Goal: Task Accomplishment & Management: Use online tool/utility

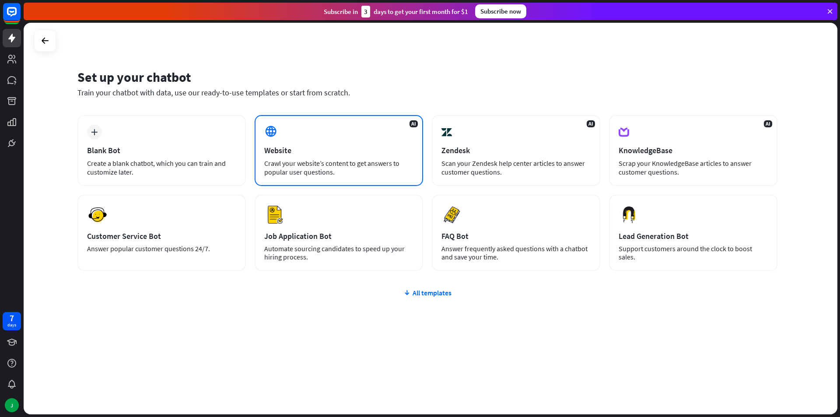
click at [344, 172] on div "Crawl your website’s content to get answers to popular user questions." at bounding box center [338, 168] width 149 height 18
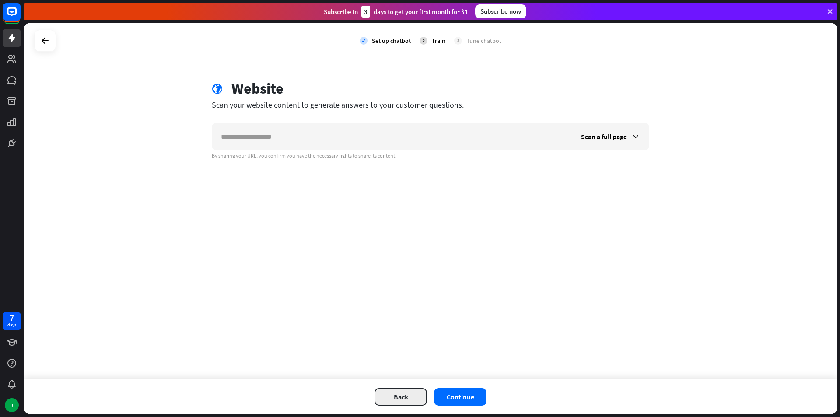
click at [403, 399] on button "Back" at bounding box center [401, 397] width 53 height 18
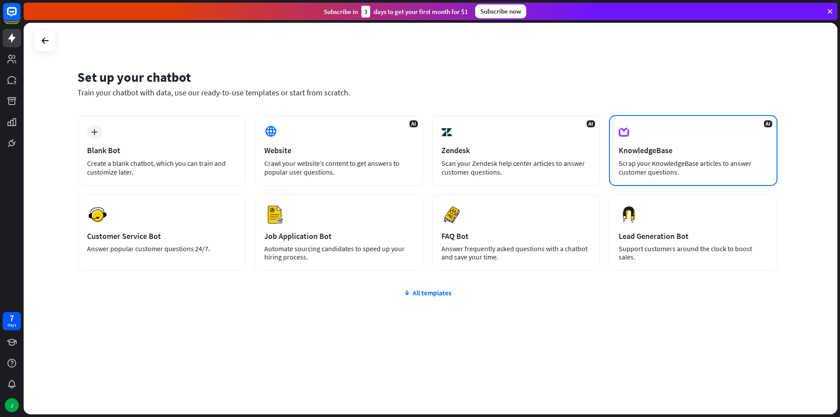
click at [712, 151] on div "KnowledgeBase" at bounding box center [693, 150] width 149 height 10
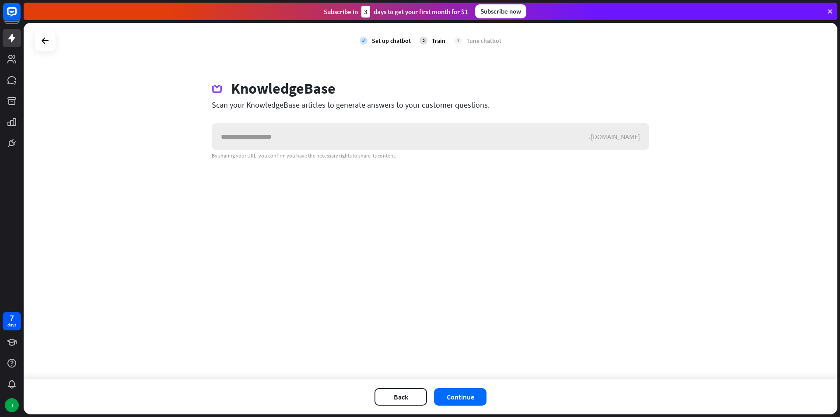
click at [395, 139] on input "text" at bounding box center [400, 136] width 377 height 26
click at [399, 114] on div "KnowledgeBase Scan your KnowledgeBase articles to generate answers to your cust…" at bounding box center [430, 120] width 459 height 80
click at [399, 110] on div "KnowledgeBase Scan your KnowledgeBase articles to generate answers to your cust…" at bounding box center [430, 120] width 459 height 80
click at [399, 101] on div "Scan your KnowledgeBase articles to generate answers to your customer questions." at bounding box center [431, 105] width 438 height 10
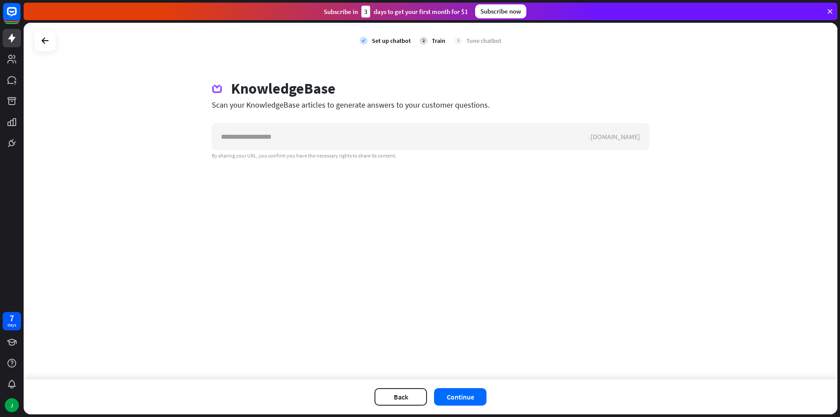
click at [399, 101] on div "Scan your KnowledgeBase articles to generate answers to your customer questions." at bounding box center [431, 105] width 438 height 10
click at [399, 100] on div "Scan your KnowledgeBase articles to generate answers to your customer questions." at bounding box center [431, 105] width 438 height 10
click at [486, 271] on div "check Set up chatbot 2 Train 3 Tune chatbot KnowledgeBase Scan your KnowledgeBa…" at bounding box center [431, 201] width 814 height 357
click at [399, 402] on button "Back" at bounding box center [401, 397] width 53 height 18
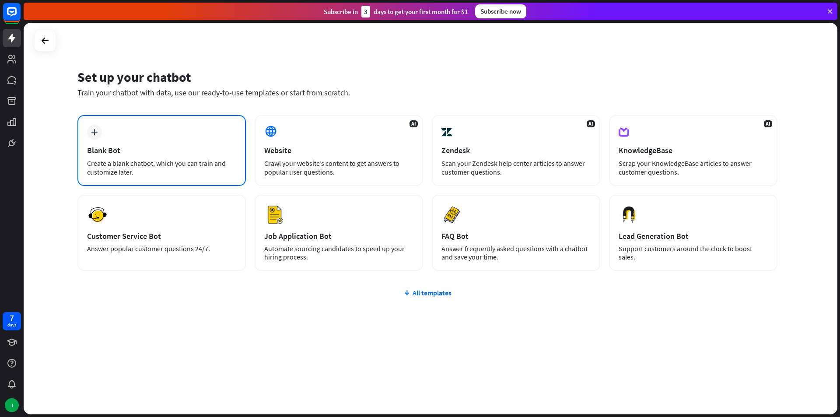
click at [166, 163] on div "Create a blank chatbot, which you can train and customize later." at bounding box center [161, 168] width 149 height 18
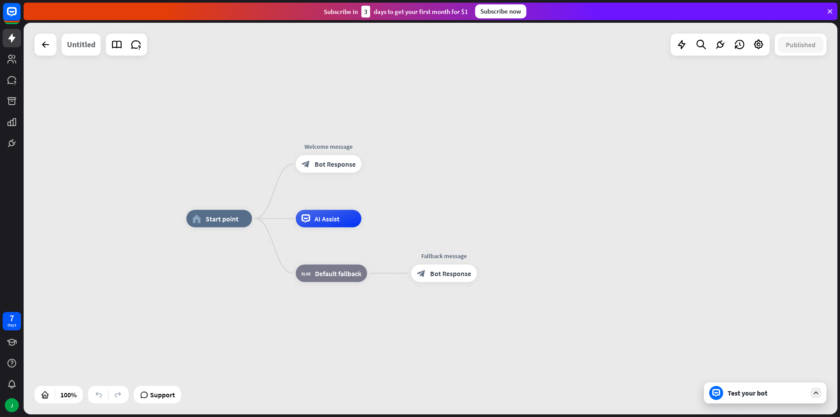
click at [85, 46] on div "Untitled" at bounding box center [81, 45] width 28 height 22
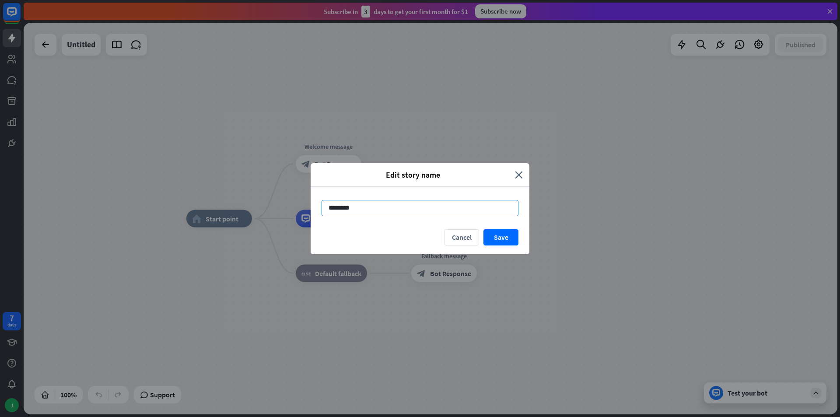
click at [350, 213] on input "********" at bounding box center [420, 208] width 197 height 16
type input "****"
click at [495, 238] on button "Save" at bounding box center [501, 237] width 35 height 16
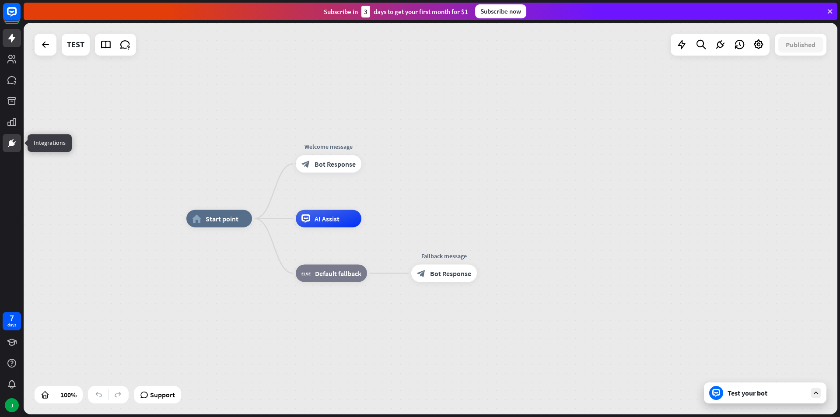
click at [11, 147] on icon at bounding box center [12, 143] width 11 height 11
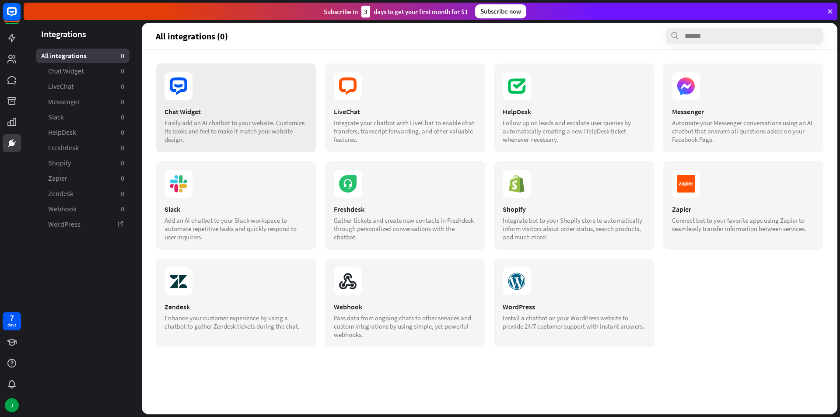
click at [252, 113] on div "Chat Widget" at bounding box center [236, 111] width 143 height 9
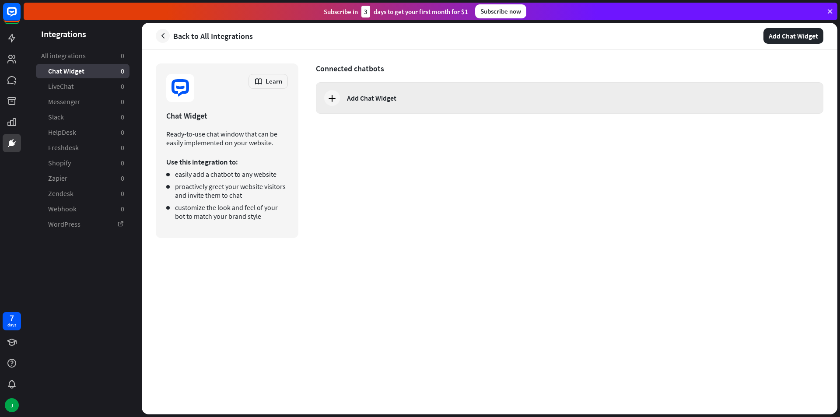
click at [376, 98] on div "Add Chat Widget" at bounding box center [371, 98] width 49 height 9
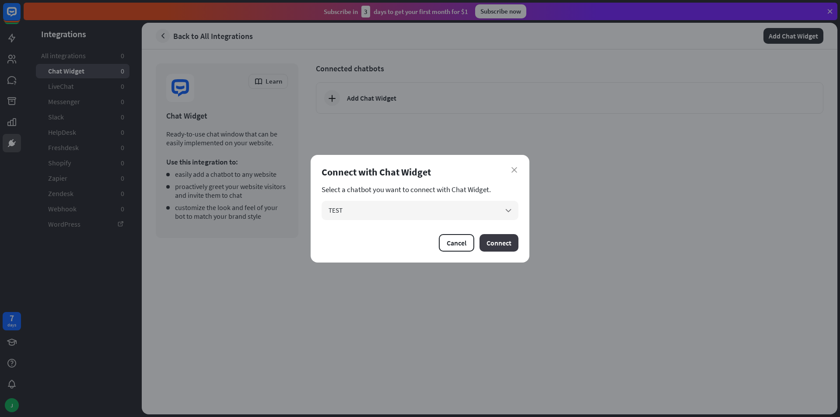
click at [495, 244] on button "Connect" at bounding box center [499, 243] width 39 height 18
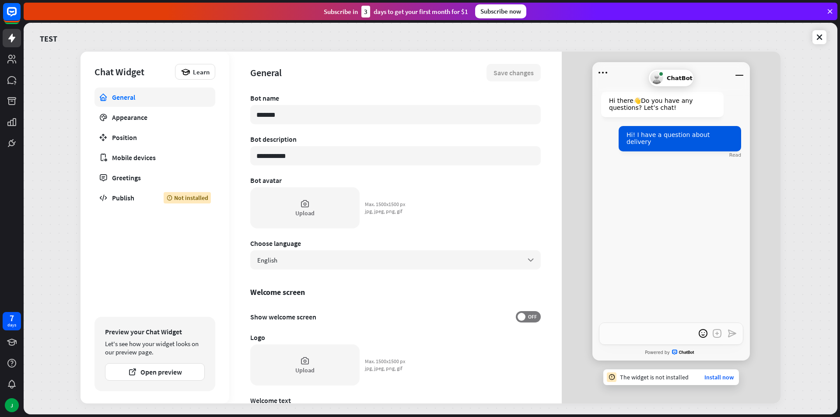
type textarea "*"
click at [7, 63] on icon at bounding box center [12, 59] width 11 height 11
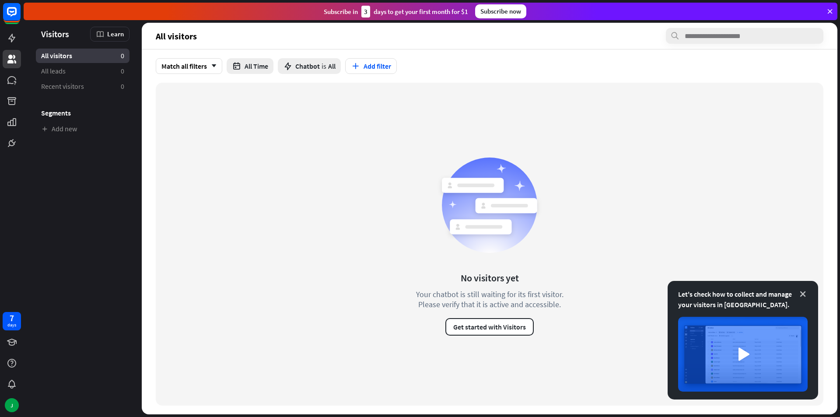
click at [804, 294] on icon at bounding box center [803, 294] width 9 height 9
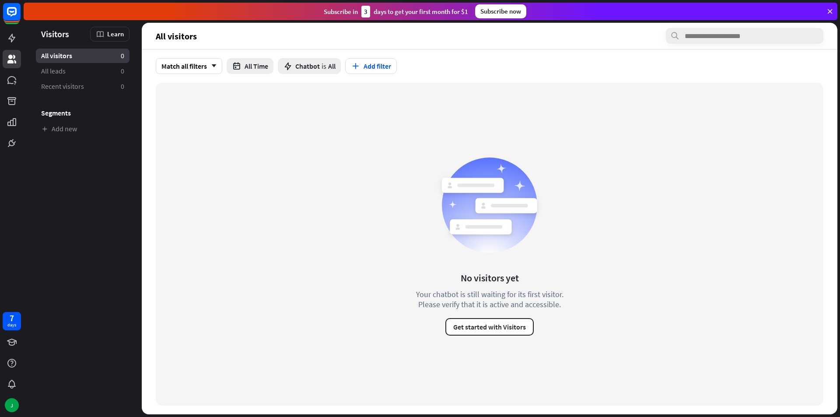
click at [76, 61] on div "All visitors 0" at bounding box center [83, 56] width 94 height 14
click at [11, 77] on icon at bounding box center [11, 80] width 9 height 8
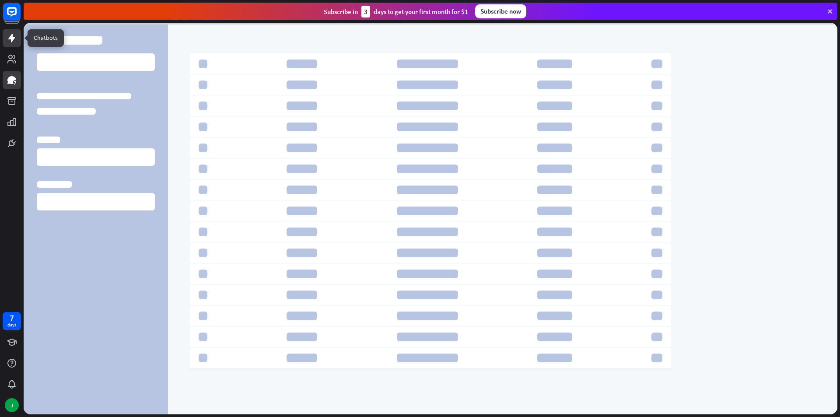
click at [14, 43] on icon at bounding box center [12, 38] width 11 height 11
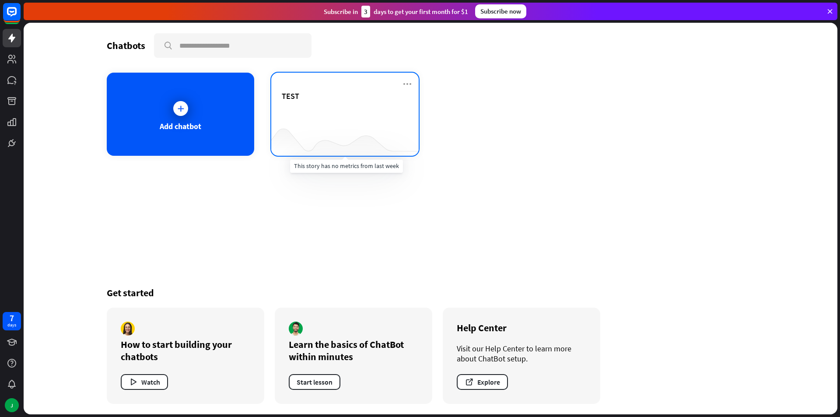
click at [354, 126] on div at bounding box center [344, 139] width 147 height 34
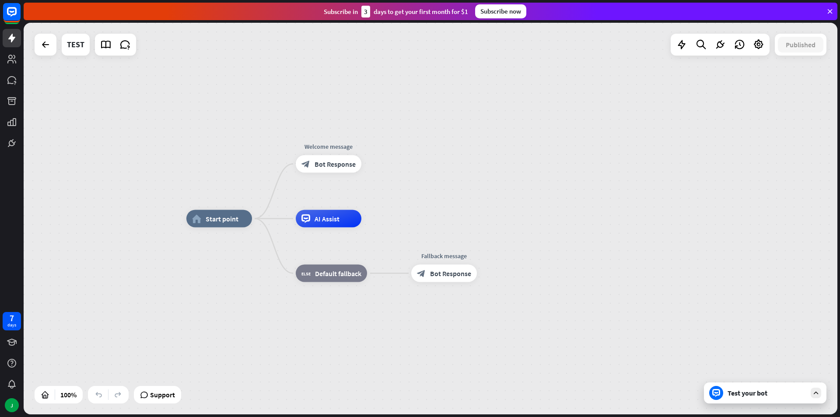
click at [744, 396] on div "Test your bot" at bounding box center [767, 393] width 79 height 9
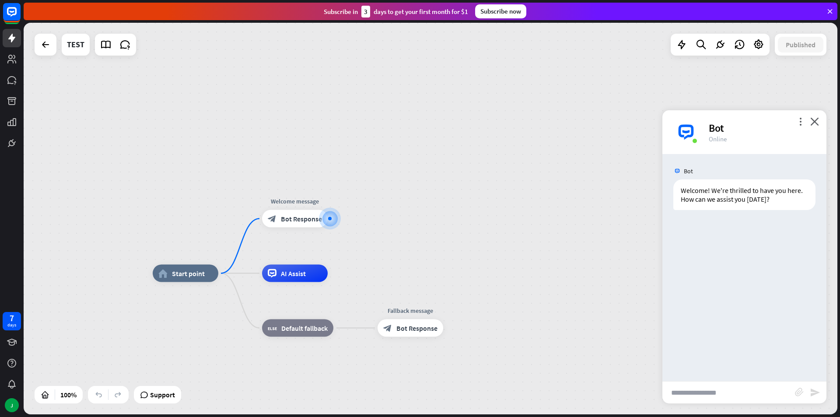
click at [701, 396] on input "text" at bounding box center [728, 393] width 133 height 22
type input "***"
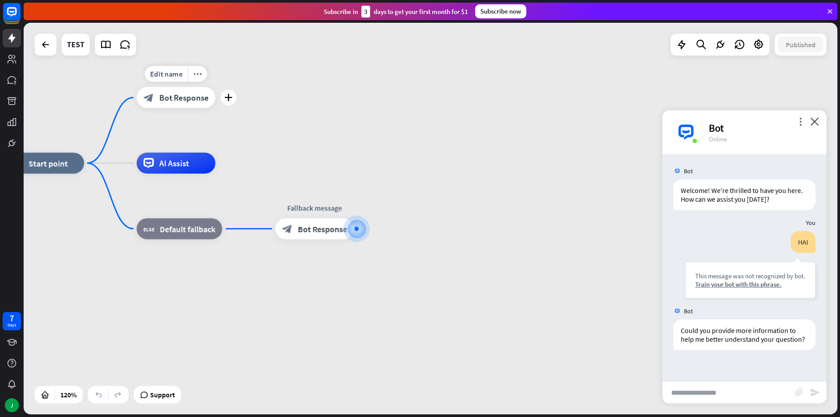
click at [189, 105] on div "block_bot_response Bot Response" at bounding box center [176, 97] width 79 height 21
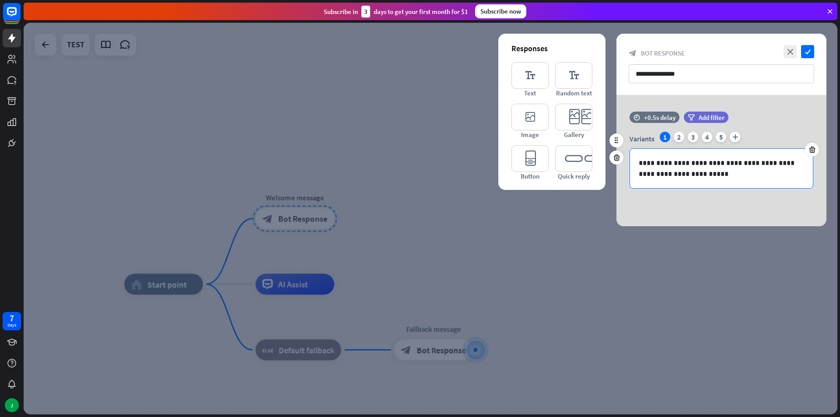
click at [645, 163] on p "**********" at bounding box center [721, 169] width 165 height 22
click at [697, 207] on div "**********" at bounding box center [722, 160] width 210 height 131
click at [421, 136] on div at bounding box center [431, 219] width 814 height 392
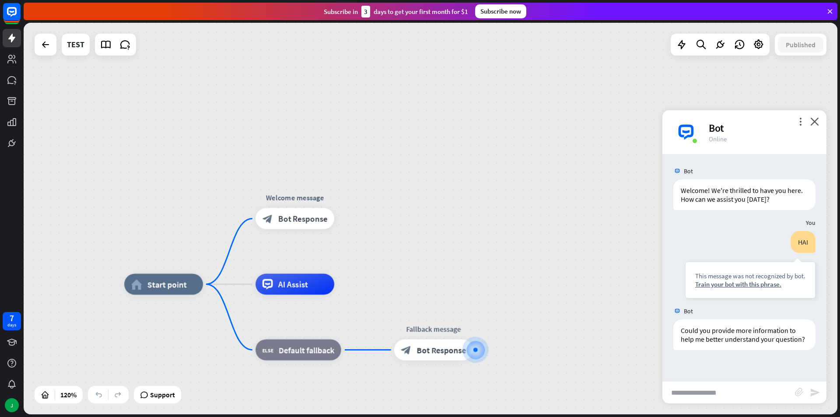
click at [49, 53] on div at bounding box center [46, 45] width 22 height 22
click at [42, 44] on icon at bounding box center [45, 44] width 11 height 11
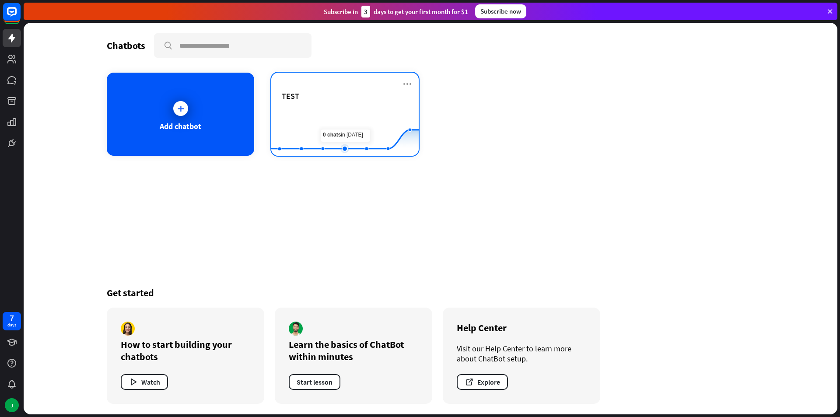
click at [349, 109] on rect at bounding box center [344, 134] width 147 height 55
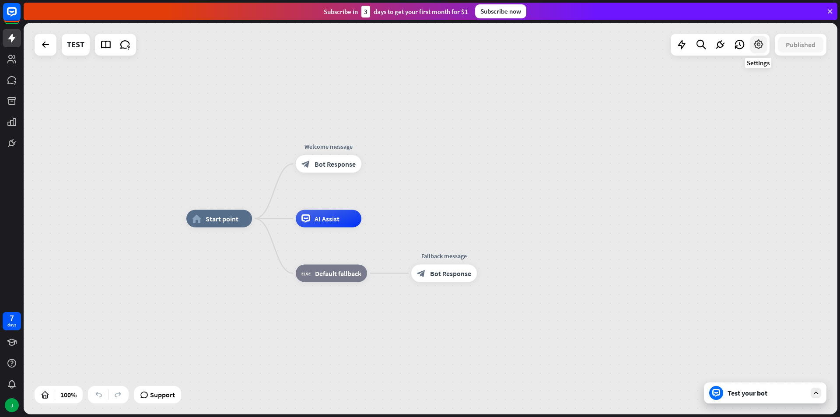
click at [756, 48] on icon at bounding box center [758, 44] width 11 height 11
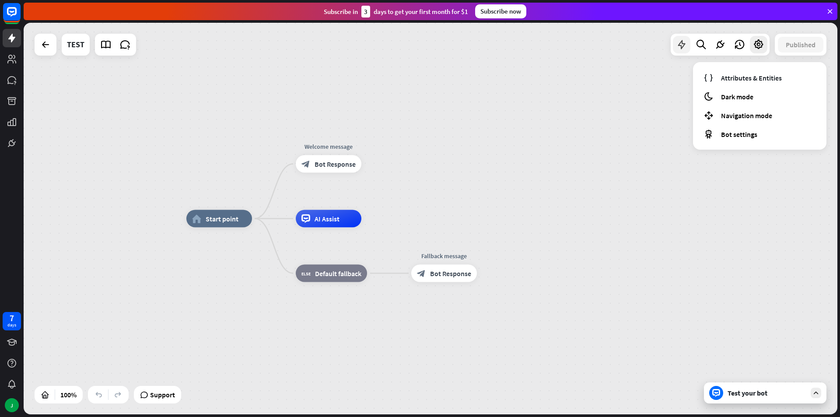
click at [682, 44] on icon at bounding box center [681, 44] width 11 height 11
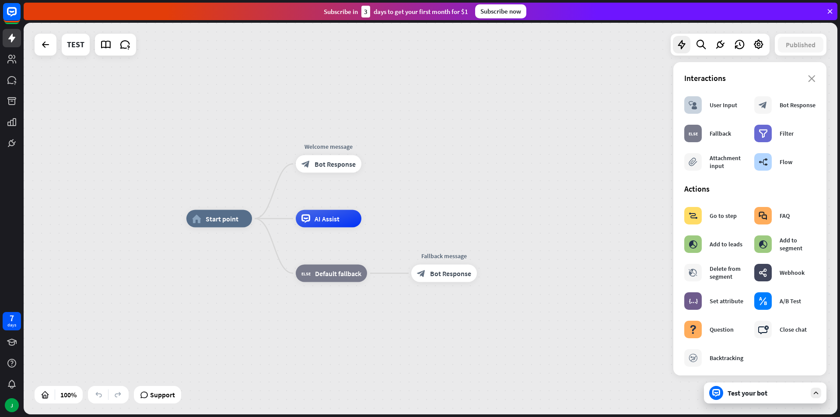
click at [518, 171] on div "home_2 Start point Welcome message block_bot_response Bot Response AI Assist bl…" at bounding box center [431, 219] width 814 height 392
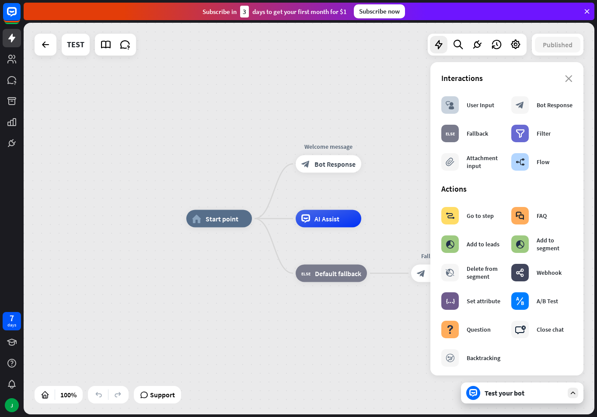
click at [398, 151] on div "home_2 Start point Welcome message block_bot_response Bot Response AI Assist bl…" at bounding box center [309, 219] width 571 height 392
click at [565, 78] on icon "close" at bounding box center [568, 78] width 7 height 7
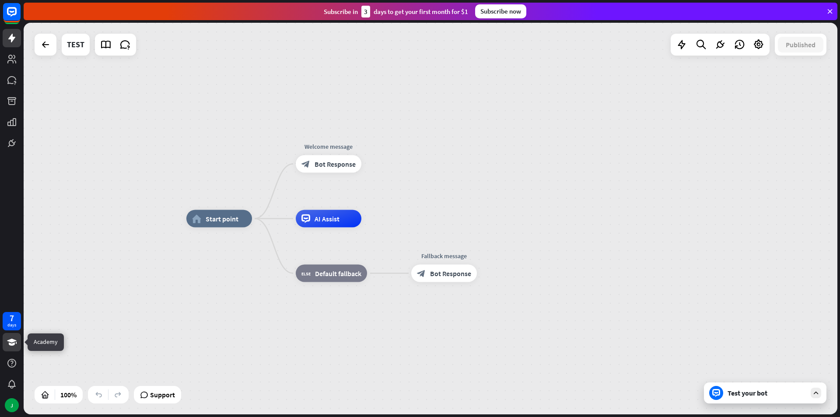
click at [10, 340] on icon at bounding box center [12, 342] width 10 height 7
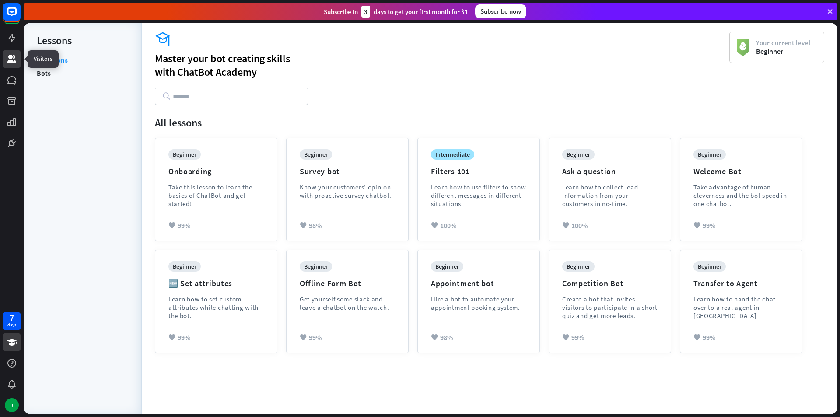
click at [11, 58] on icon at bounding box center [11, 59] width 9 height 9
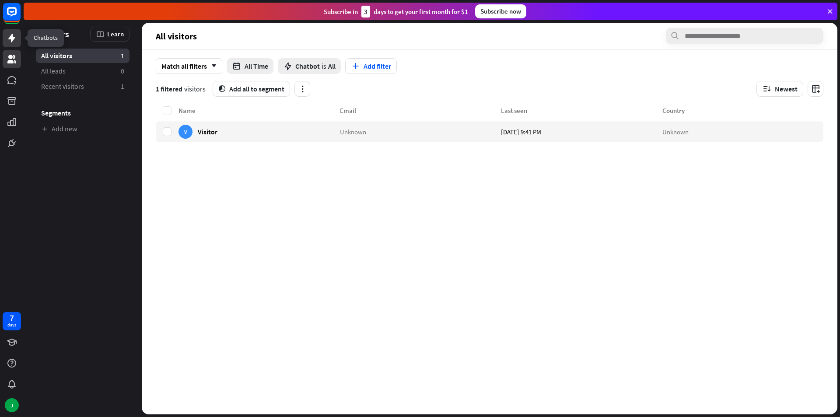
click at [12, 39] on icon at bounding box center [11, 38] width 7 height 9
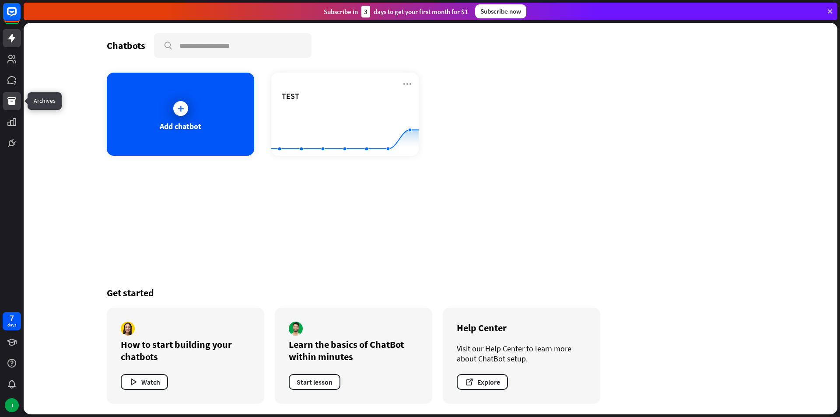
click at [15, 104] on icon at bounding box center [12, 101] width 11 height 11
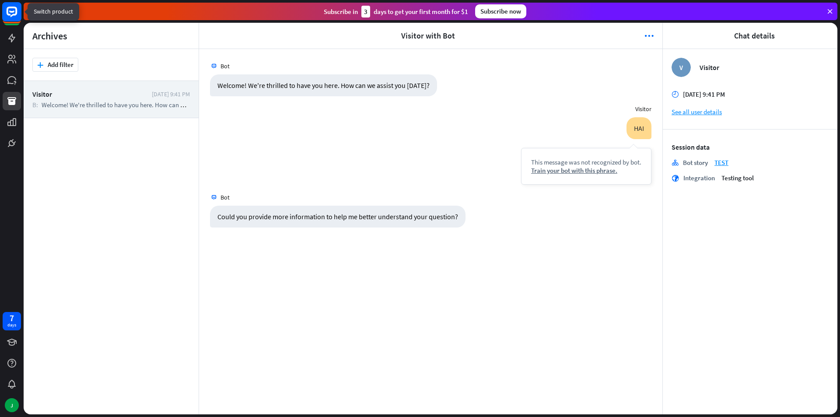
click at [18, 13] on rect at bounding box center [11, 11] width 19 height 19
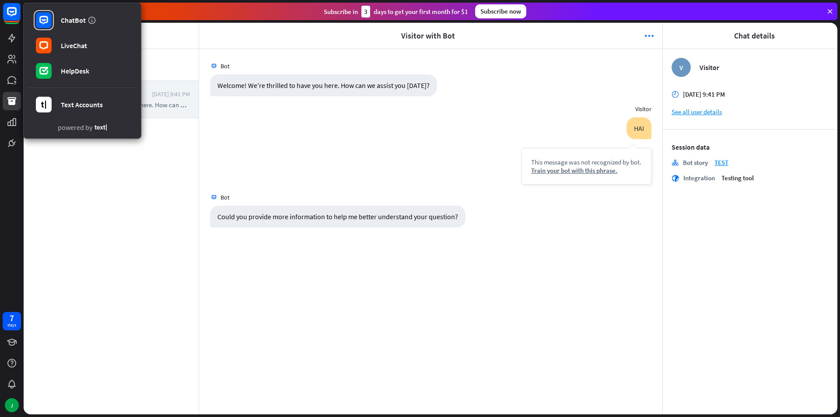
click at [242, 123] on div "HAI This message was not recognized by bot. Train your bot with this phrase. [D…" at bounding box center [430, 153] width 463 height 72
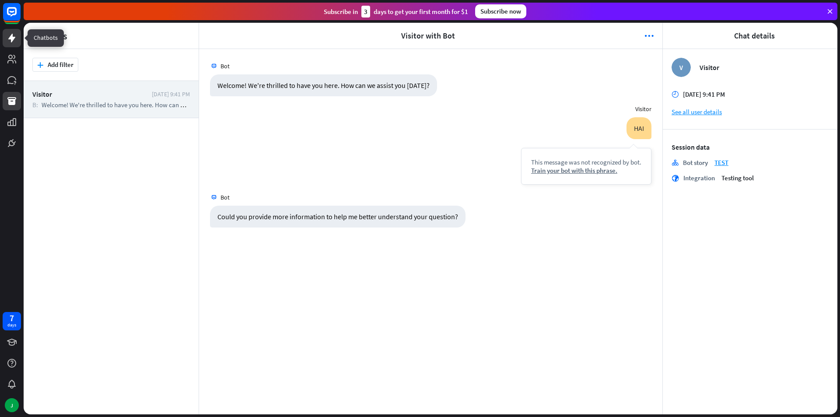
click at [11, 41] on icon at bounding box center [11, 38] width 7 height 9
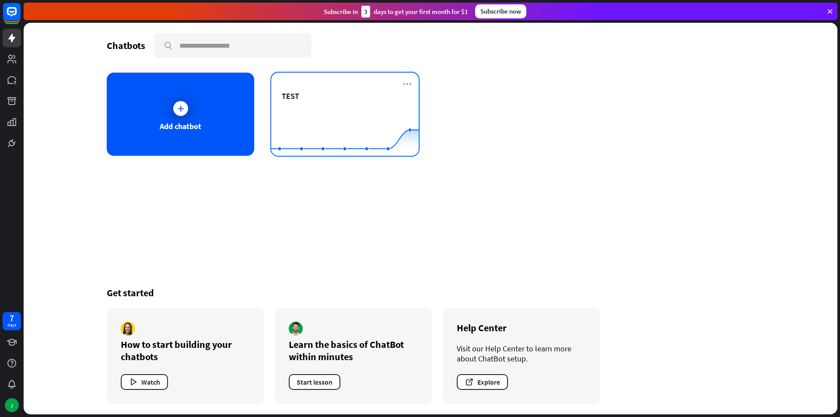
click at [327, 101] on div "TEST" at bounding box center [345, 96] width 126 height 10
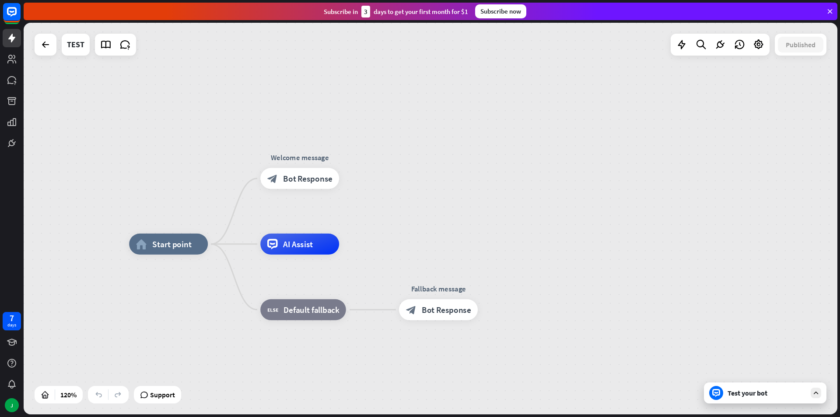
click at [18, 324] on div "7 days" at bounding box center [12, 321] width 18 height 18
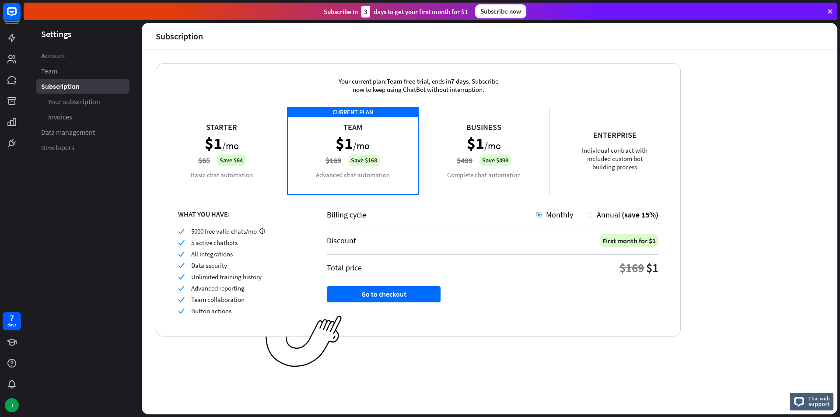
click at [238, 130] on div "Starter $1 /mo $65 Save $64 Basic chat automation" at bounding box center [221, 151] width 131 height 88
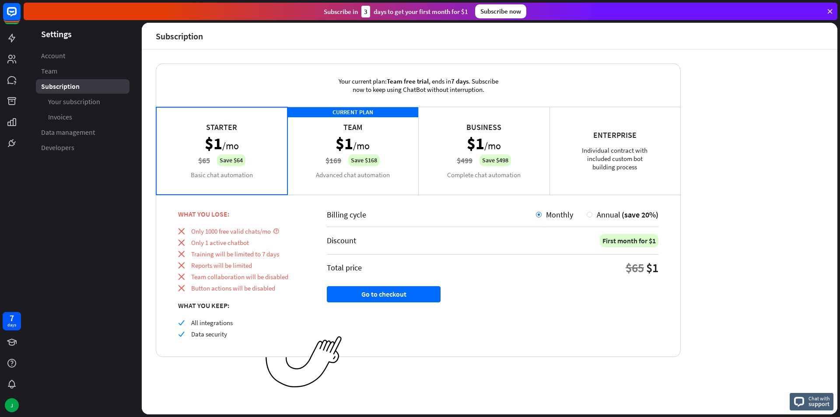
click at [325, 160] on div "CURRENT PLAN Team $1 /mo $169 Save $168 Advanced chat automation" at bounding box center [352, 151] width 131 height 88
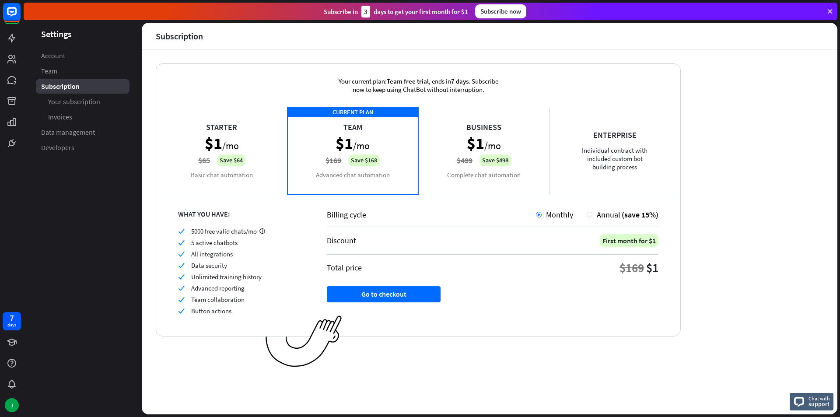
click at [240, 170] on div "Starter $1 /mo $65 Save $64 Basic chat automation" at bounding box center [221, 151] width 131 height 88
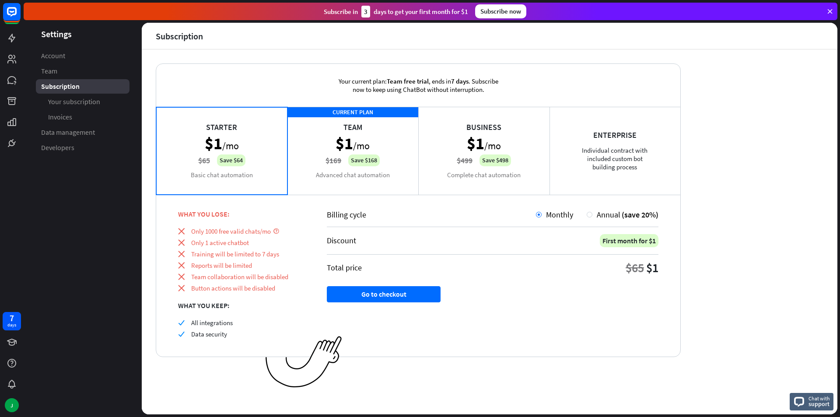
click at [329, 160] on div "CURRENT PLAN Team $1 /mo $169 Save $168 Advanced chat automation" at bounding box center [352, 151] width 131 height 88
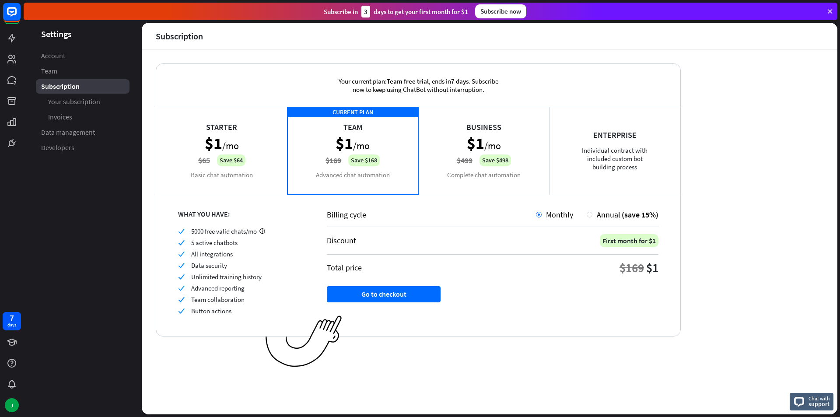
click at [246, 158] on div "Starter $1 /mo $65 Save $64 Basic chat automation" at bounding box center [221, 151] width 131 height 88
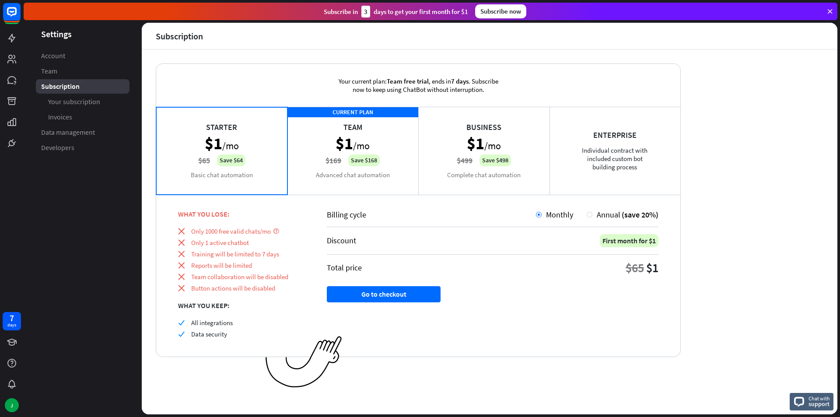
click at [336, 167] on div "CURRENT PLAN Team $1 /mo $169 Save $168 Advanced chat automation" at bounding box center [352, 151] width 131 height 88
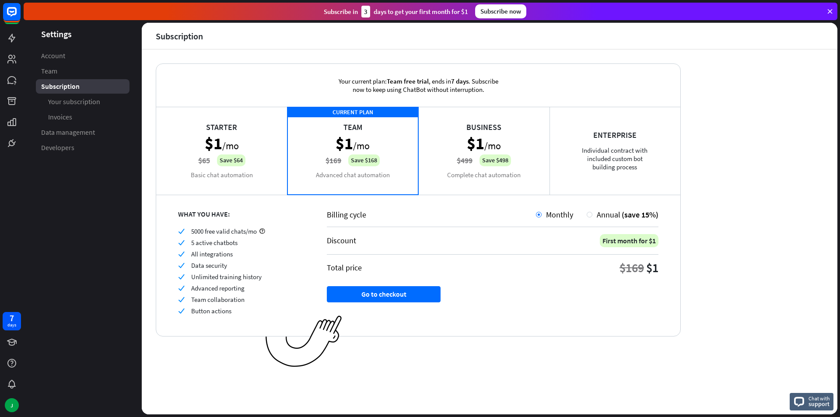
click at [249, 167] on div "Starter $1 /mo $65 Save $64 Basic chat automation" at bounding box center [221, 151] width 131 height 88
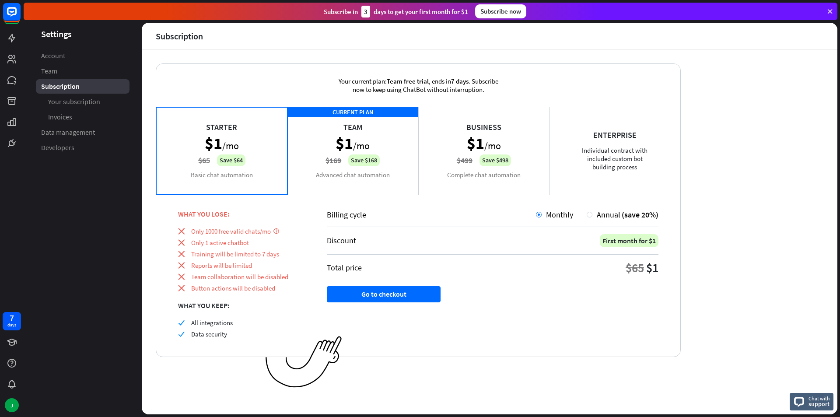
click at [334, 168] on div "CURRENT PLAN Team $1 /mo $169 Save $168 Advanced chat automation" at bounding box center [352, 151] width 131 height 88
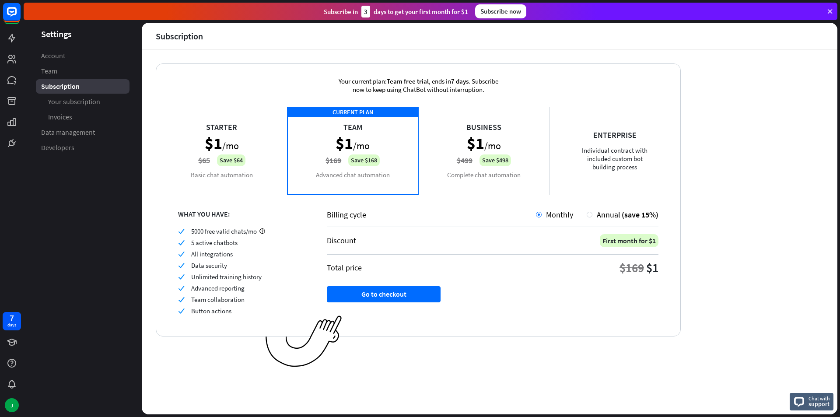
click at [463, 166] on div "Business $1 /mo $499 Save $498 Complete chat automation" at bounding box center [483, 151] width 131 height 88
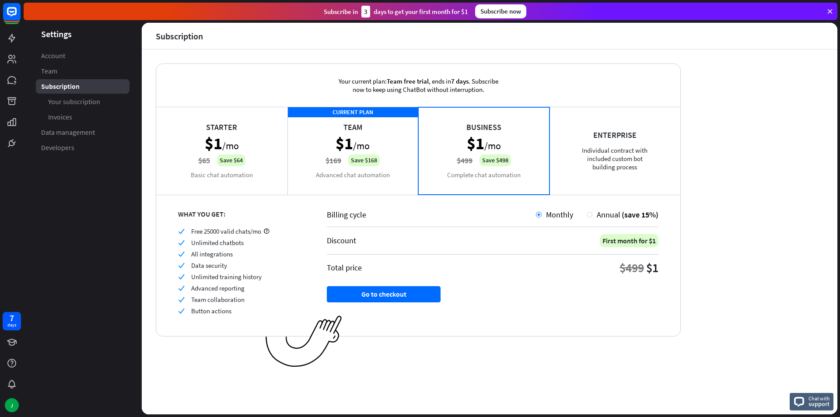
click at [386, 163] on div "CURRENT PLAN Team $1 /mo $169 Save $168 Advanced chat automation" at bounding box center [352, 151] width 131 height 88
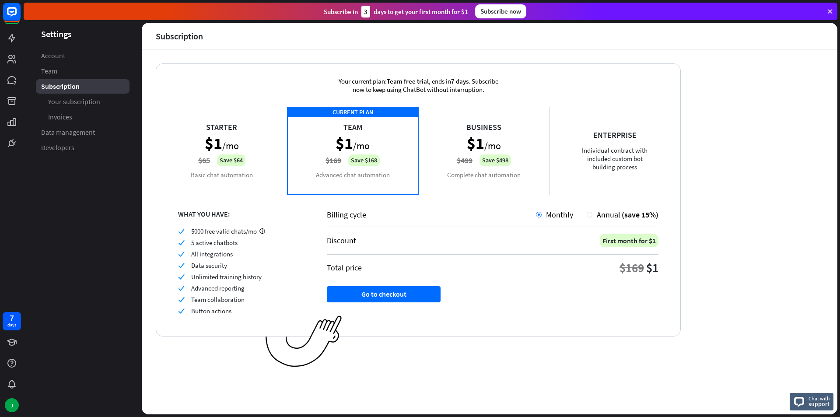
click at [489, 163] on div "Business $1 /mo $499 Save $498 Complete chat automation" at bounding box center [483, 151] width 131 height 88
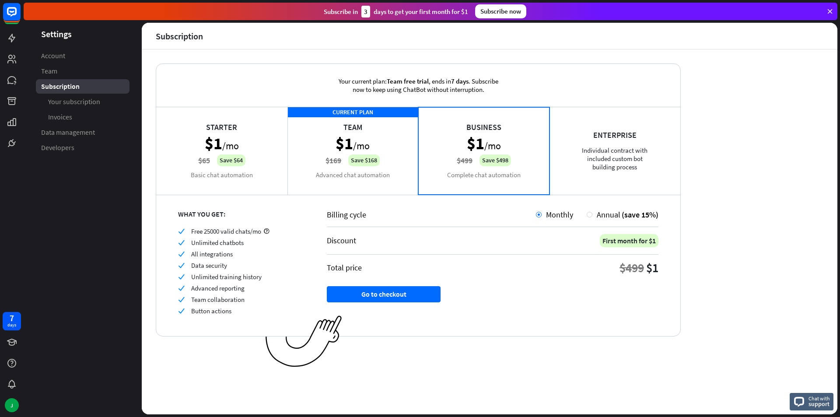
click at [357, 173] on div "CURRENT PLAN Team $1 /mo $169 Save $168 Advanced chat automation" at bounding box center [352, 151] width 131 height 88
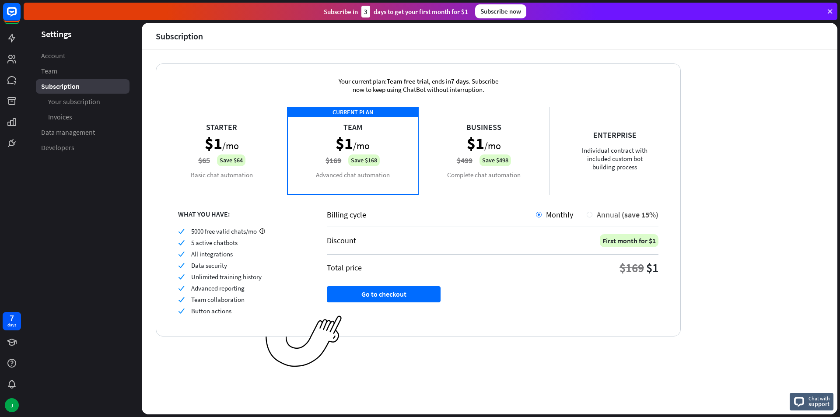
click at [592, 214] on div at bounding box center [590, 215] width 6 height 6
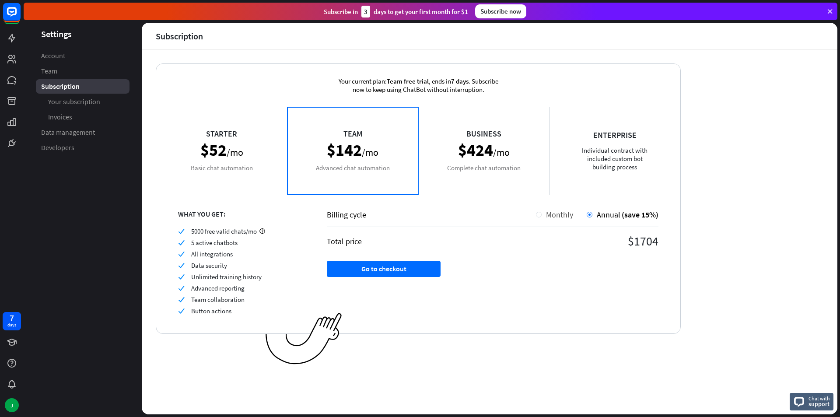
click at [543, 214] on div "Monthly" at bounding box center [558, 215] width 32 height 10
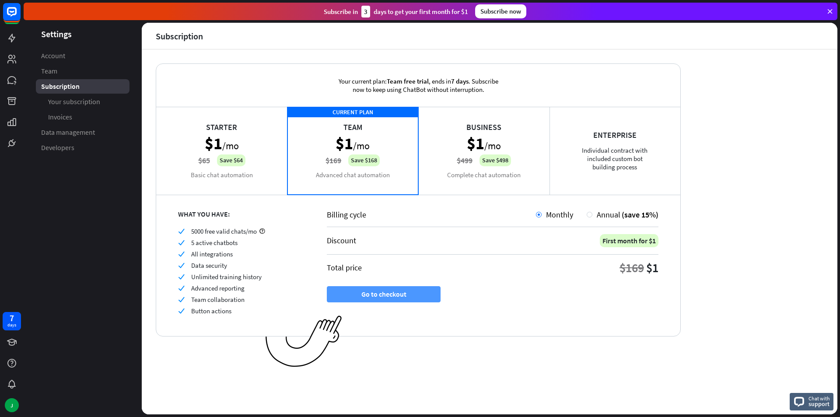
click at [361, 291] on button "Go to checkout" at bounding box center [384, 294] width 114 height 16
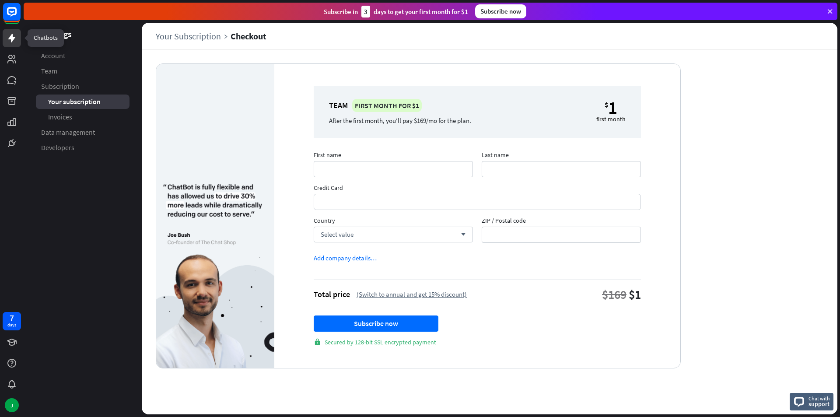
click at [5, 35] on link at bounding box center [12, 38] width 18 height 18
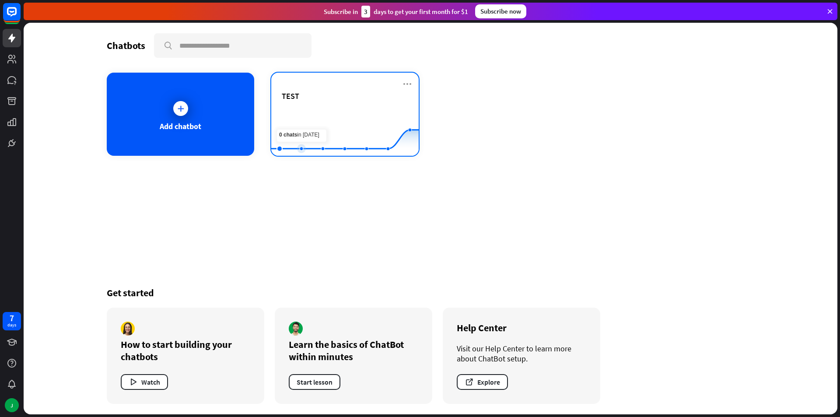
click at [320, 123] on rect at bounding box center [344, 134] width 147 height 55
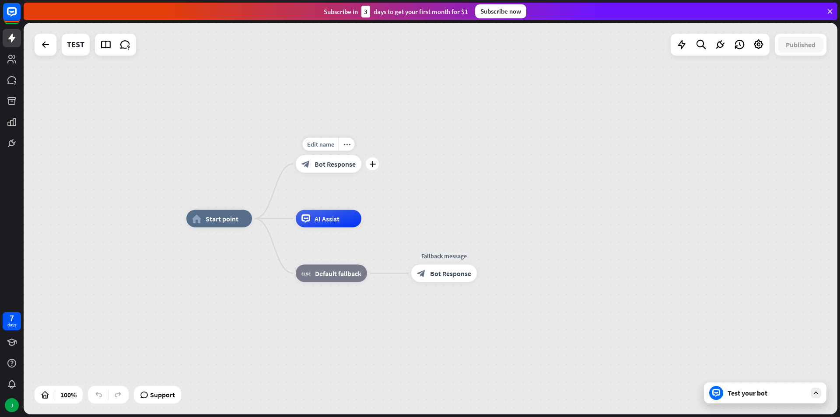
click at [337, 168] on div "block_bot_response Bot Response" at bounding box center [329, 164] width 66 height 18
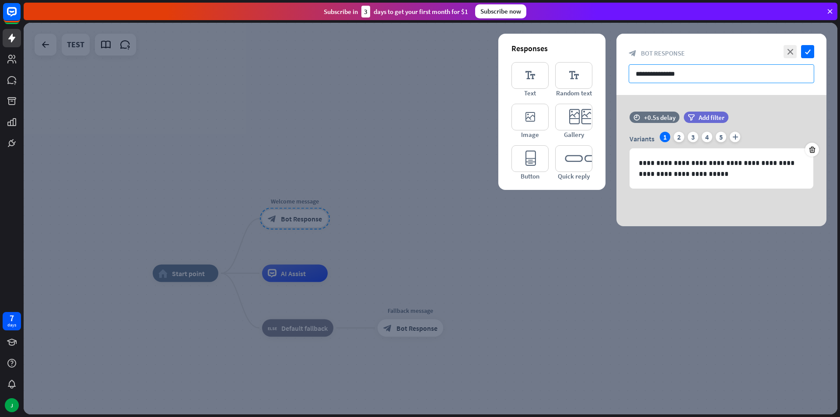
click at [700, 74] on input "**********" at bounding box center [722, 73] width 186 height 19
click at [373, 257] on div at bounding box center [431, 219] width 814 height 392
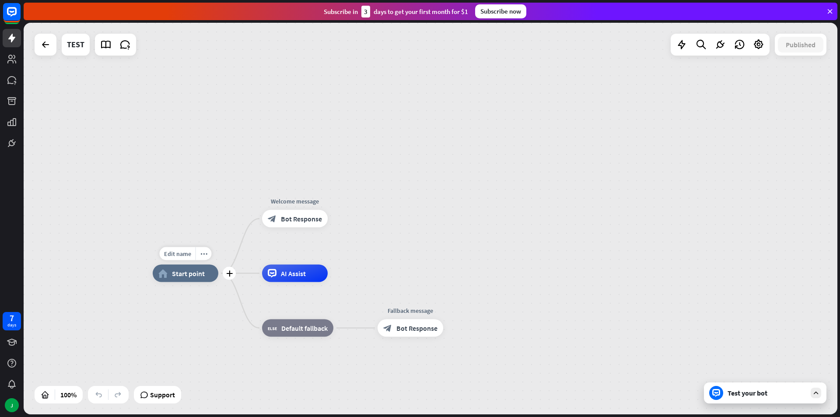
click at [184, 274] on span "Start point" at bounding box center [188, 273] width 33 height 9
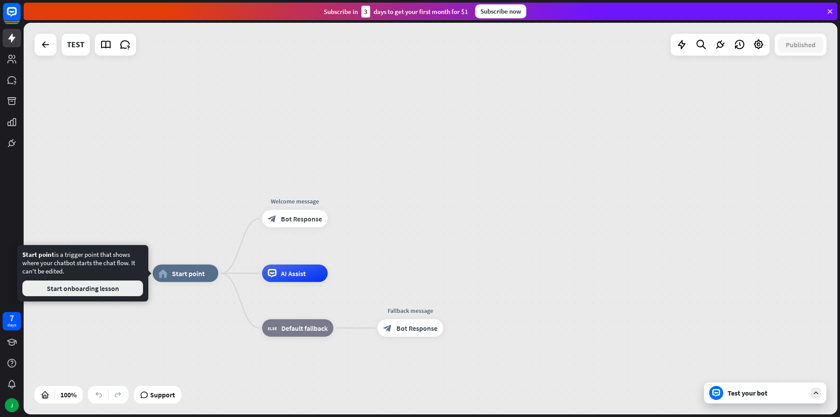
click at [114, 291] on button "Start onboarding lesson" at bounding box center [82, 288] width 121 height 16
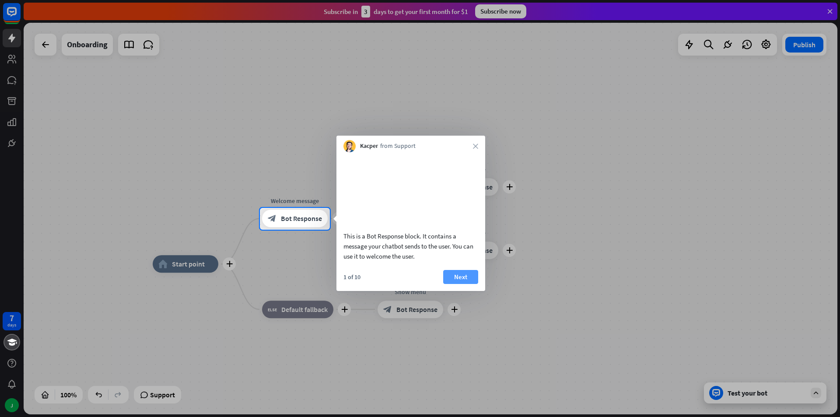
click at [449, 284] on button "Next" at bounding box center [460, 277] width 35 height 14
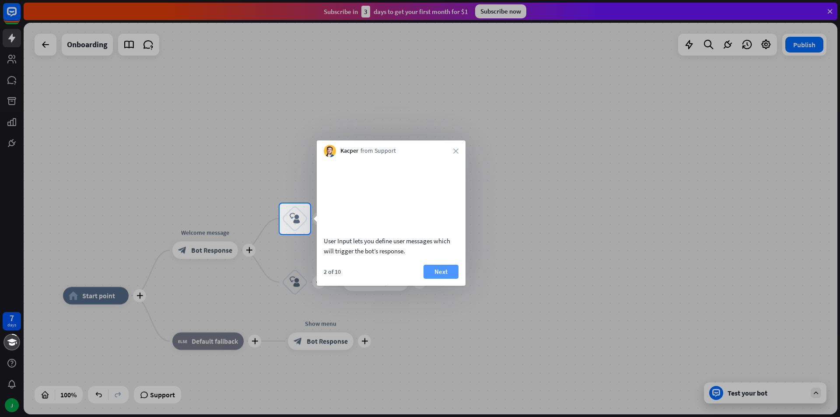
click at [444, 279] on button "Next" at bounding box center [441, 272] width 35 height 14
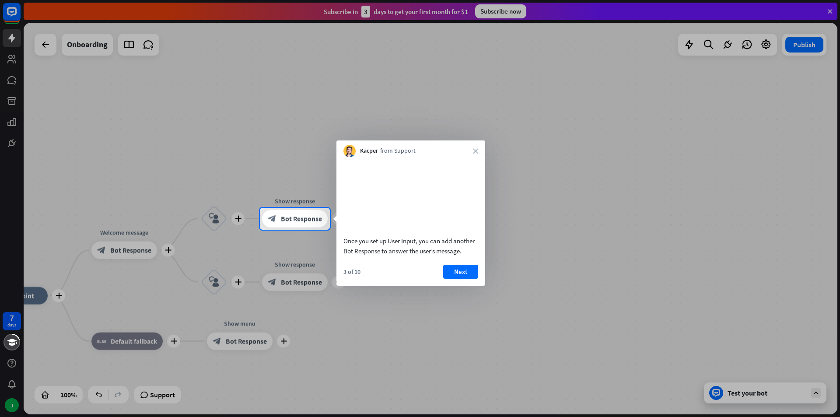
click at [444, 279] on button "Next" at bounding box center [460, 272] width 35 height 14
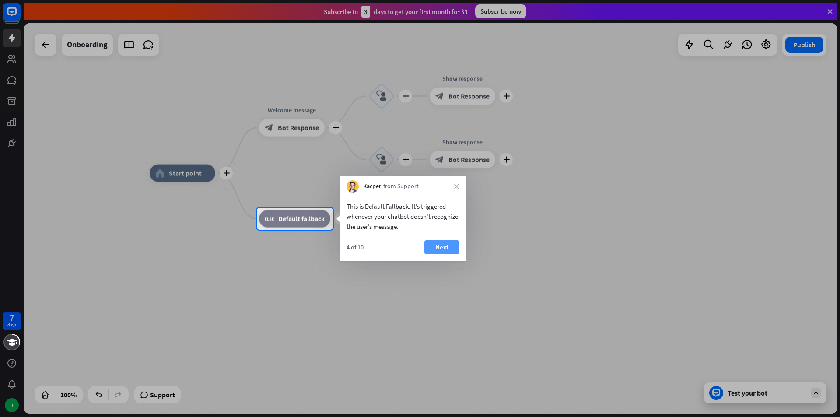
click at [445, 251] on button "Next" at bounding box center [441, 247] width 35 height 14
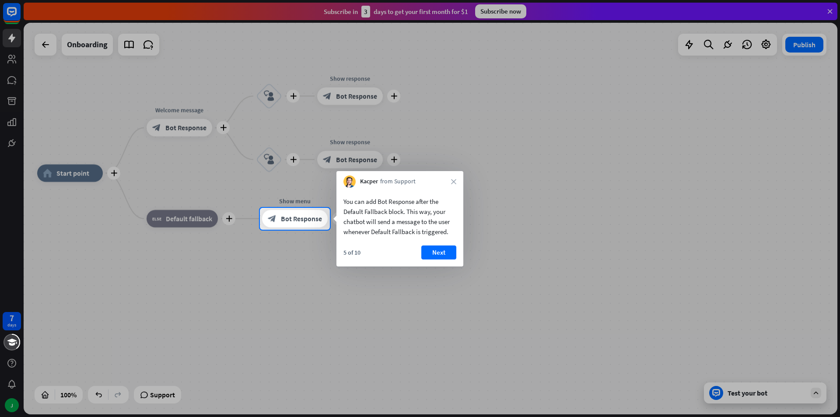
click at [445, 251] on button "Next" at bounding box center [438, 252] width 35 height 14
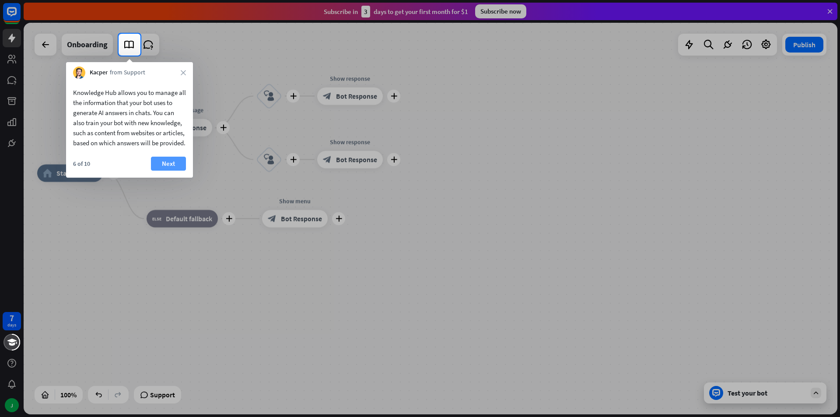
click at [155, 169] on button "Next" at bounding box center [168, 164] width 35 height 14
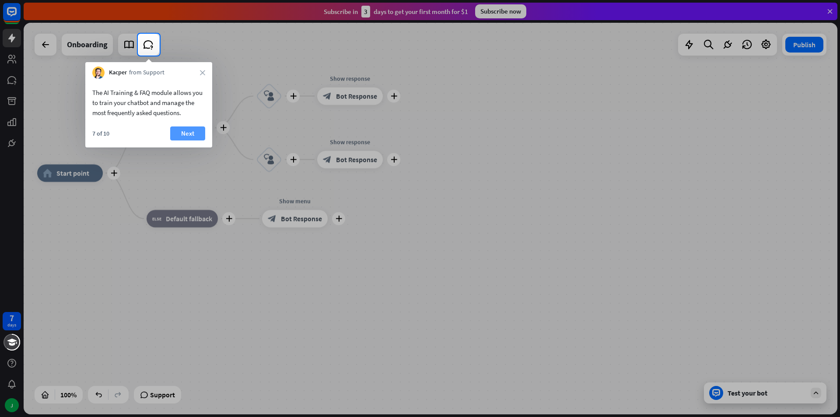
click at [176, 134] on button "Next" at bounding box center [187, 133] width 35 height 14
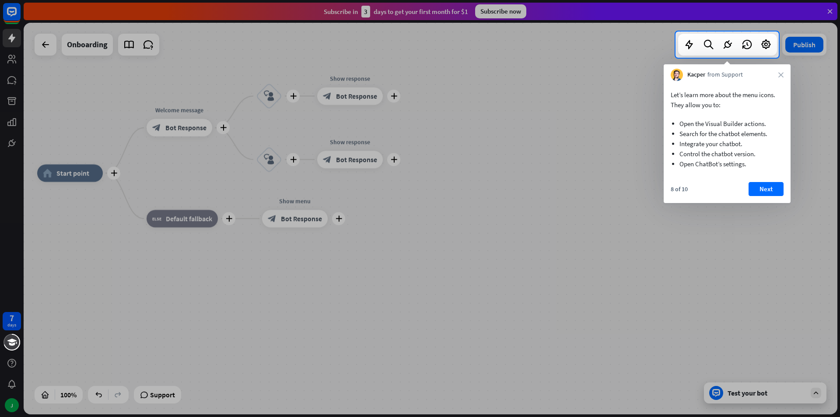
click at [770, 179] on div "Let’s learn more about the menu icons. They allow you to: Open the Visual Build…" at bounding box center [727, 142] width 127 height 122
click at [770, 187] on button "Next" at bounding box center [766, 189] width 35 height 14
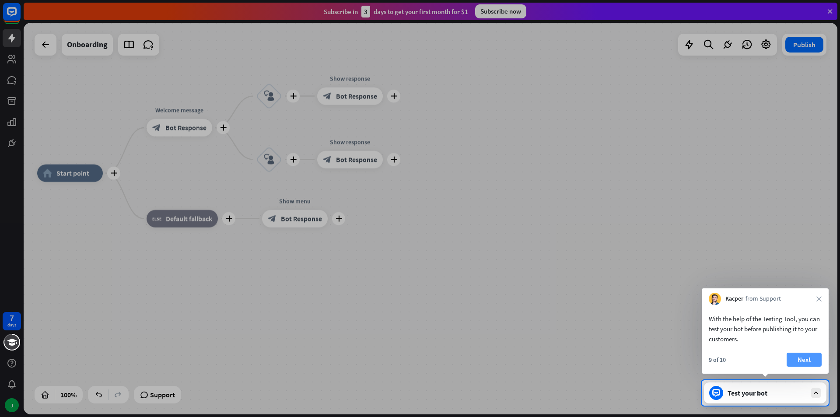
click at [802, 354] on button "Next" at bounding box center [804, 360] width 35 height 14
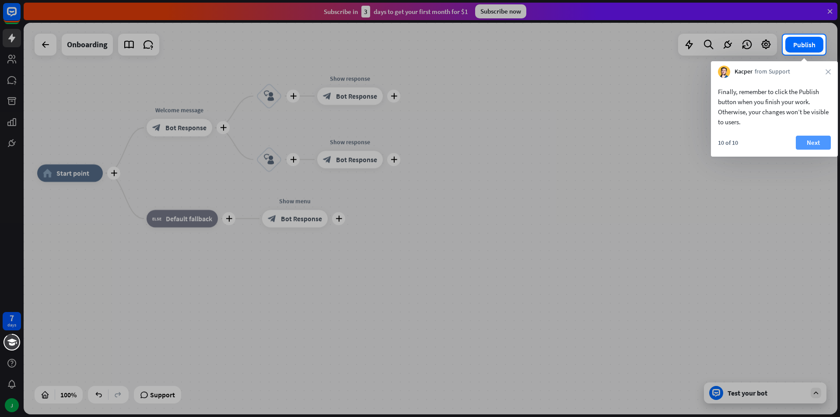
click at [801, 142] on button "Next" at bounding box center [813, 143] width 35 height 14
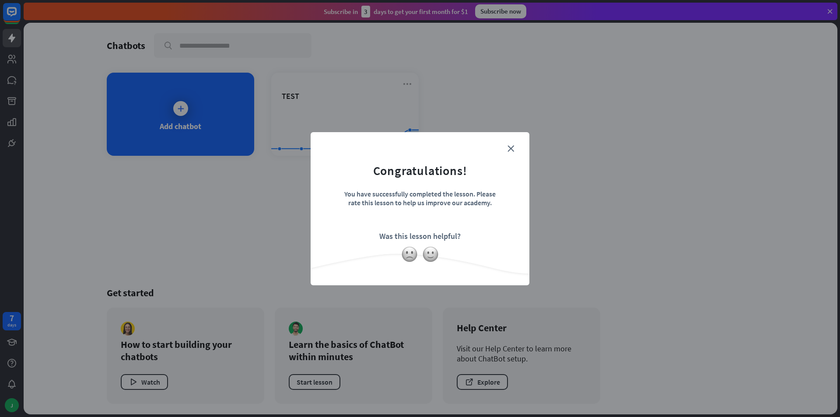
click at [503, 151] on form "Congratulations! You have successfully completed the lesson. Please rate this l…" at bounding box center [420, 195] width 197 height 105
click at [507, 149] on form "Congratulations! You have successfully completed the lesson. Please rate this l…" at bounding box center [420, 195] width 197 height 105
click at [516, 149] on form "Congratulations! You have successfully completed the lesson. Please rate this l…" at bounding box center [420, 195] width 197 height 105
click at [512, 151] on icon "close" at bounding box center [511, 148] width 7 height 7
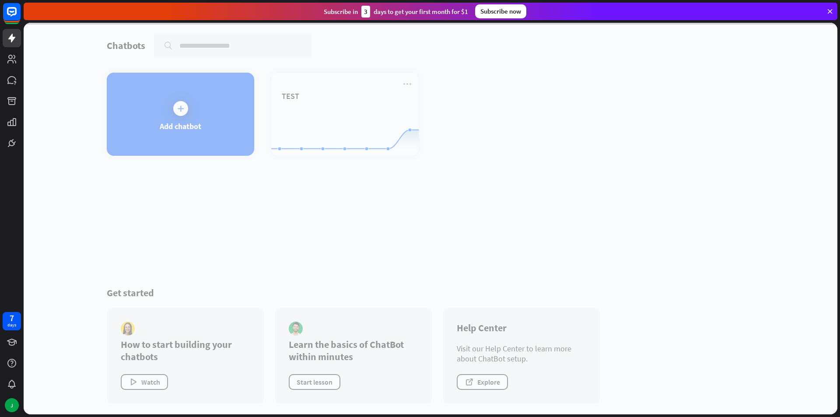
click at [341, 122] on div at bounding box center [431, 219] width 814 height 392
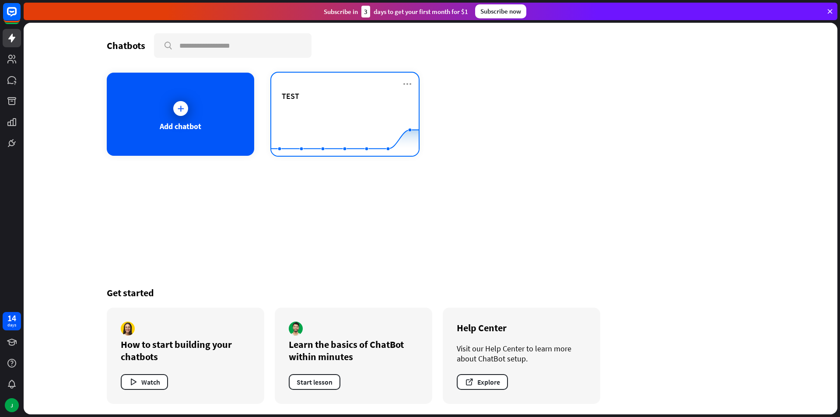
click at [322, 106] on div "TEST" at bounding box center [345, 106] width 126 height 31
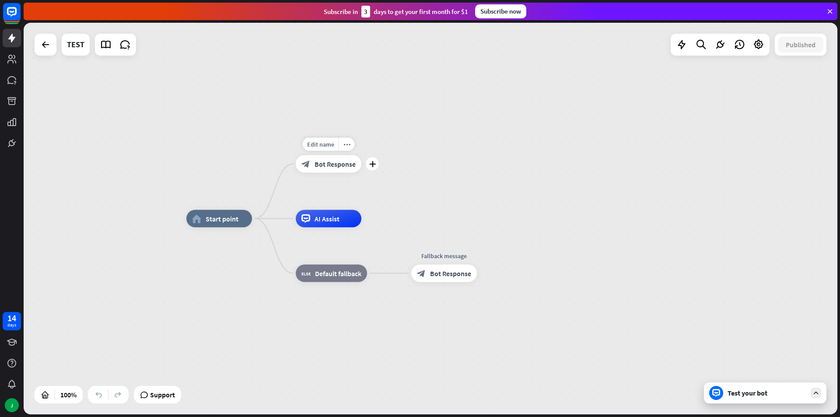
click at [339, 165] on span "Bot Response" at bounding box center [335, 164] width 41 height 9
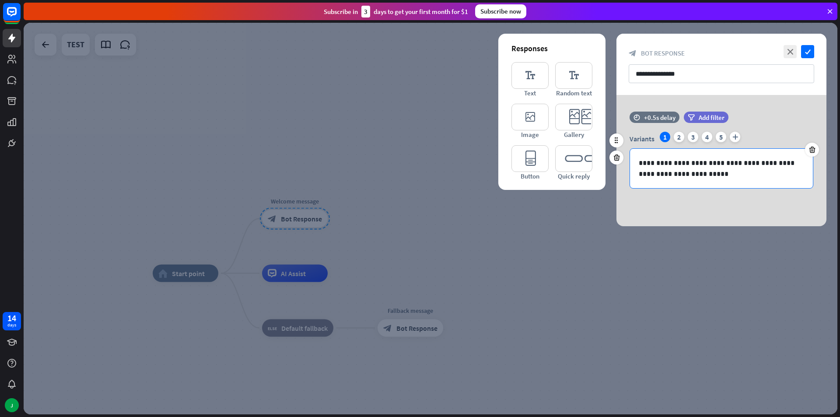
click at [691, 164] on p "**********" at bounding box center [721, 169] width 165 height 22
click at [696, 167] on p "**********" at bounding box center [721, 169] width 165 height 22
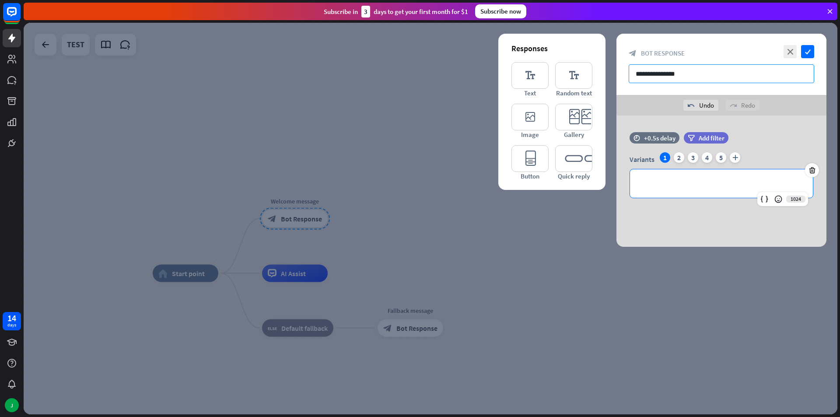
click at [700, 73] on input "**********" at bounding box center [722, 73] width 186 height 19
click at [700, 73] on input "text" at bounding box center [722, 73] width 186 height 19
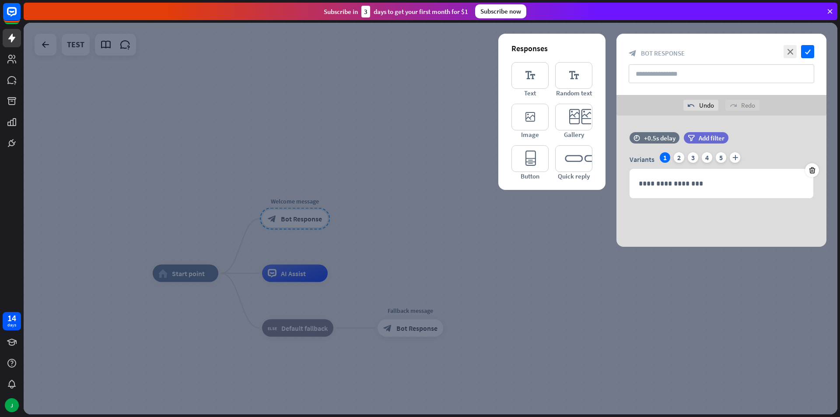
click at [748, 94] on div "close check block_bot_response Bot Response" at bounding box center [722, 64] width 210 height 61
type input "**********"
click at [680, 176] on div "**********" at bounding box center [721, 183] width 183 height 28
click at [710, 238] on div "**********" at bounding box center [722, 181] width 210 height 131
click at [810, 52] on icon "check" at bounding box center [807, 51] width 13 height 13
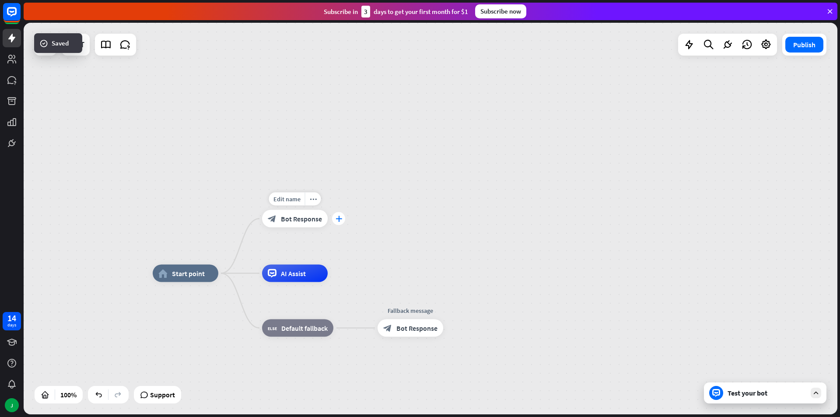
click at [343, 222] on div "plus" at bounding box center [338, 218] width 13 height 13
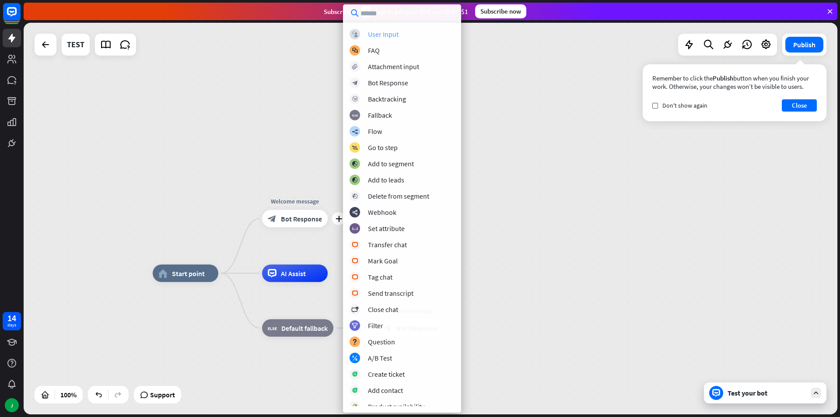
click at [400, 37] on div "block_user_input User Input" at bounding box center [402, 34] width 105 height 11
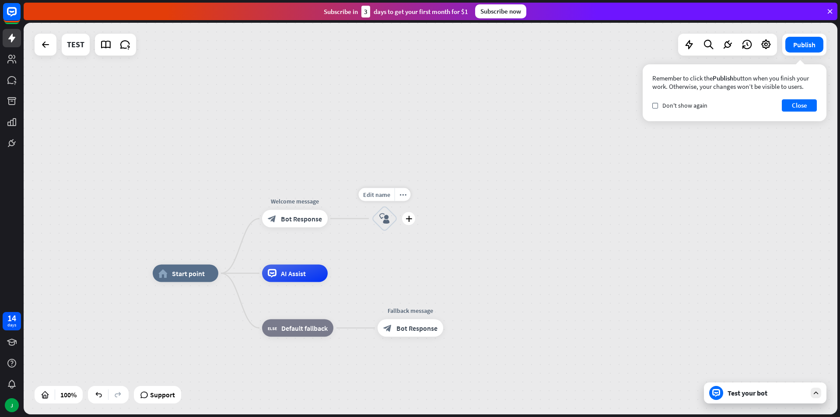
click at [385, 215] on icon "block_user_input" at bounding box center [384, 219] width 11 height 11
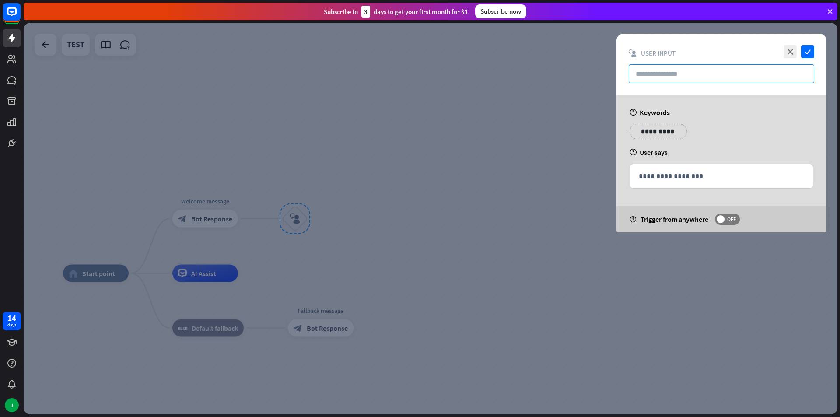
click at [675, 76] on input "text" at bounding box center [722, 73] width 186 height 19
click at [691, 70] on input "text" at bounding box center [722, 73] width 186 height 19
type input "*"
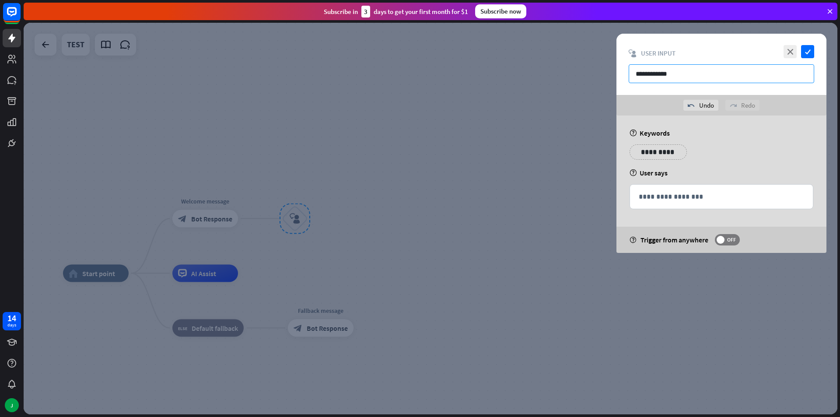
type input "**********"
click at [724, 150] on div "**********" at bounding box center [721, 155] width 189 height 22
click at [654, 150] on p "**********" at bounding box center [653, 152] width 35 height 11
click at [772, 168] on div "**********" at bounding box center [722, 184] width 210 height 137
click at [668, 207] on div "**********" at bounding box center [721, 197] width 183 height 24
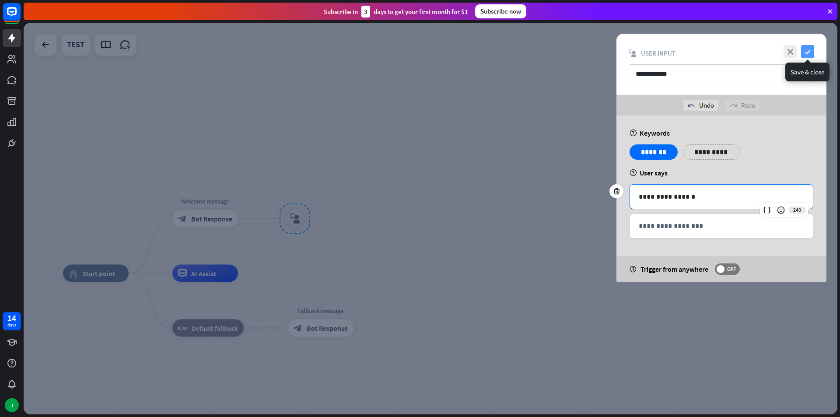
click at [807, 51] on icon "check" at bounding box center [807, 51] width 13 height 13
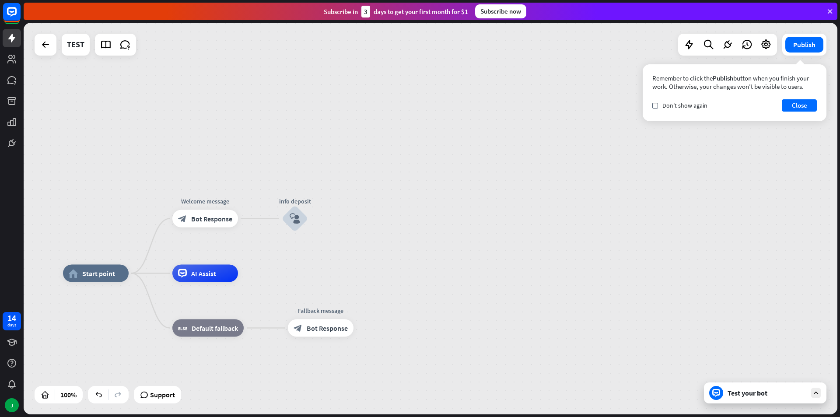
click at [751, 402] on div "Test your bot" at bounding box center [765, 392] width 123 height 21
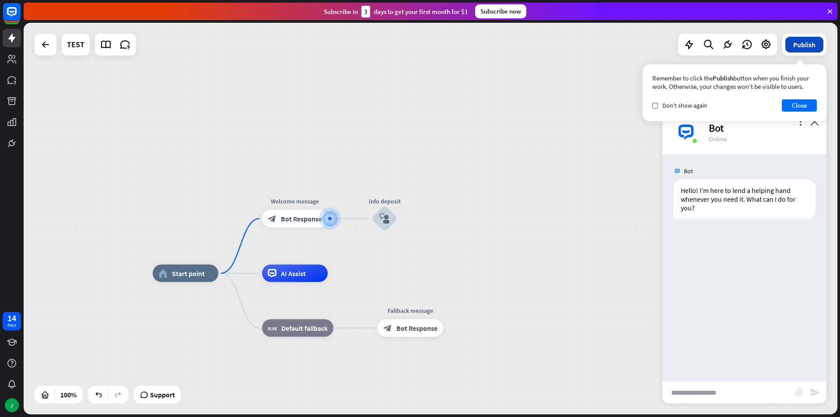
click at [794, 42] on button "Publish" at bounding box center [804, 45] width 38 height 16
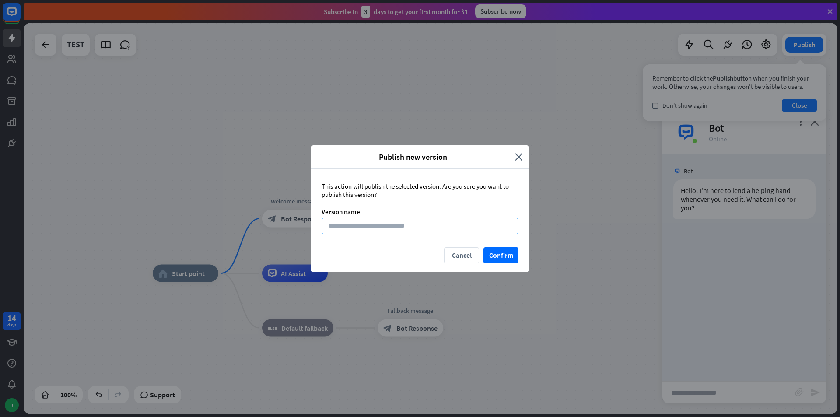
click at [403, 226] on input at bounding box center [420, 226] width 197 height 16
type input "****"
click at [500, 254] on button "Confirm" at bounding box center [501, 255] width 35 height 16
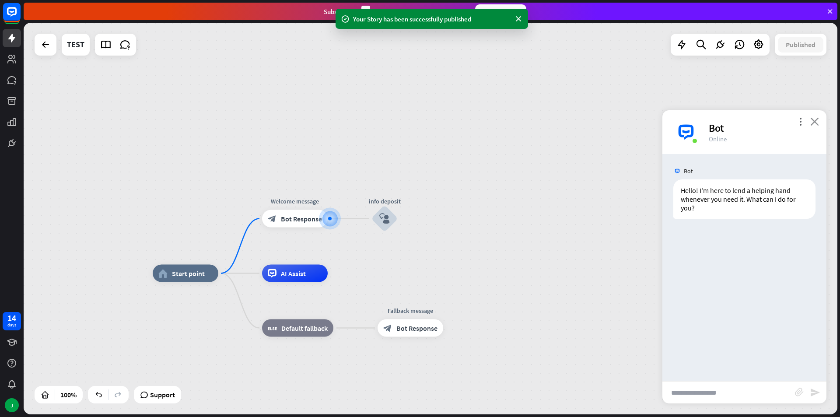
click at [813, 118] on icon "close" at bounding box center [814, 121] width 9 height 8
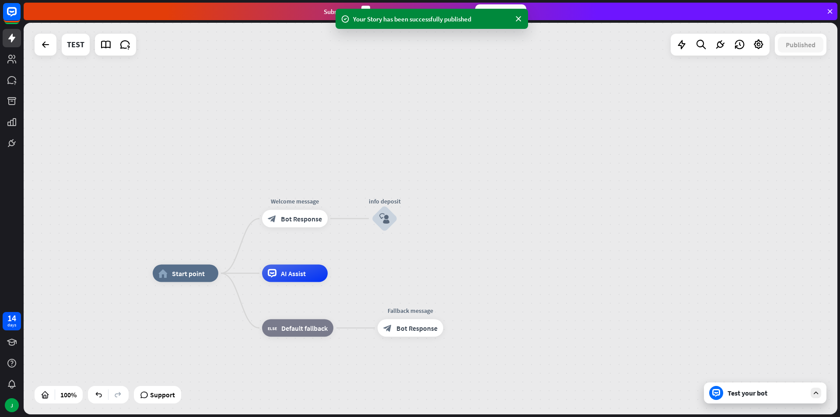
click at [756, 397] on div "Test your bot" at bounding box center [767, 393] width 79 height 9
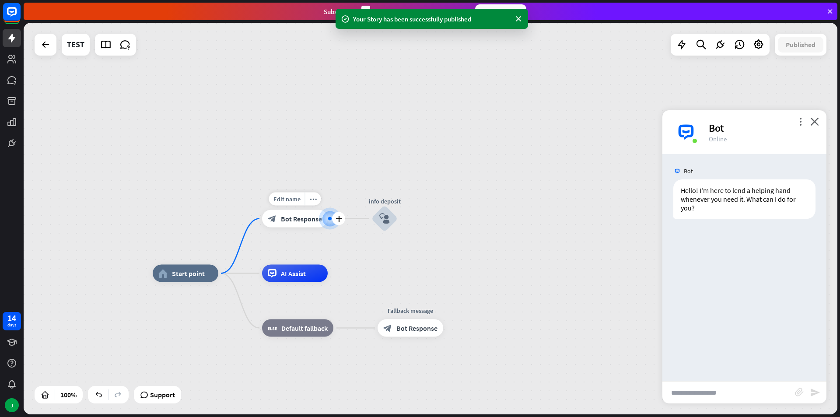
click at [290, 220] on span "Bot Response" at bounding box center [301, 218] width 41 height 9
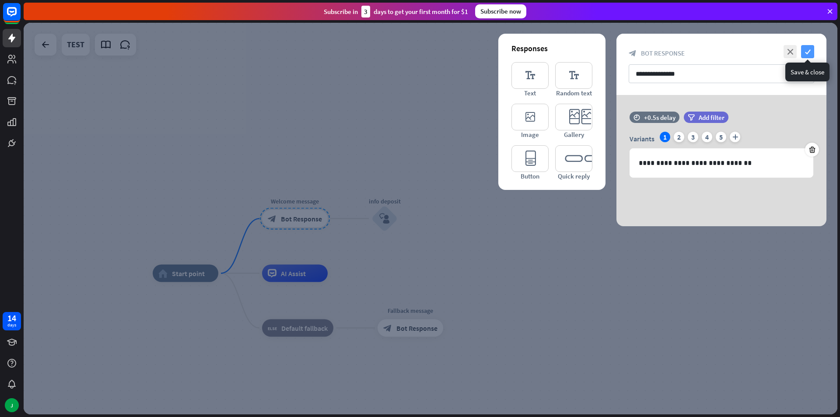
click at [809, 47] on icon "check" at bounding box center [807, 51] width 13 height 13
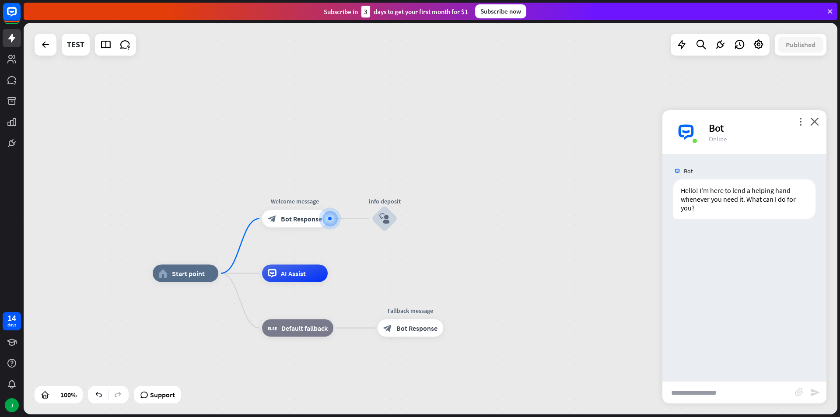
click at [710, 389] on input "text" at bounding box center [728, 393] width 133 height 22
type input "***"
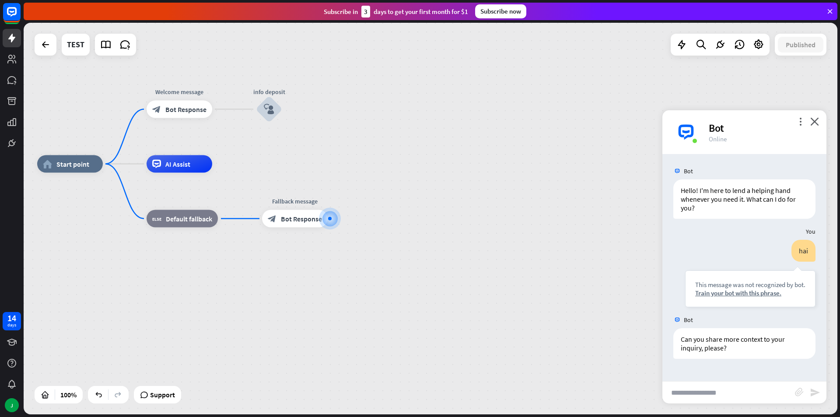
click at [724, 391] on input "text" at bounding box center [728, 393] width 133 height 22
type input "**********"
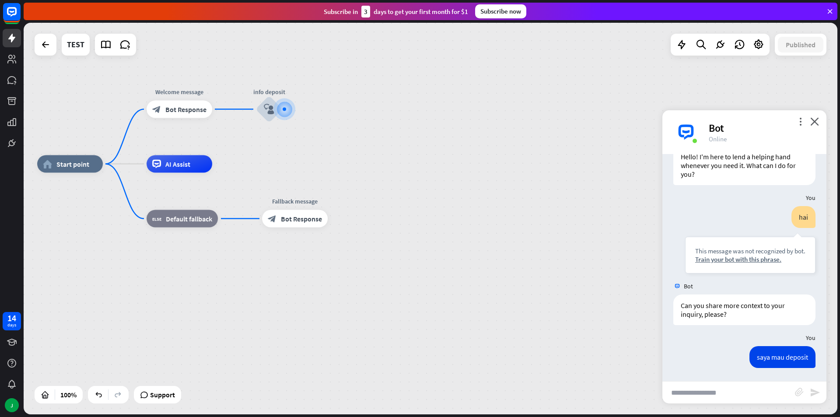
scroll to position [34, 0]
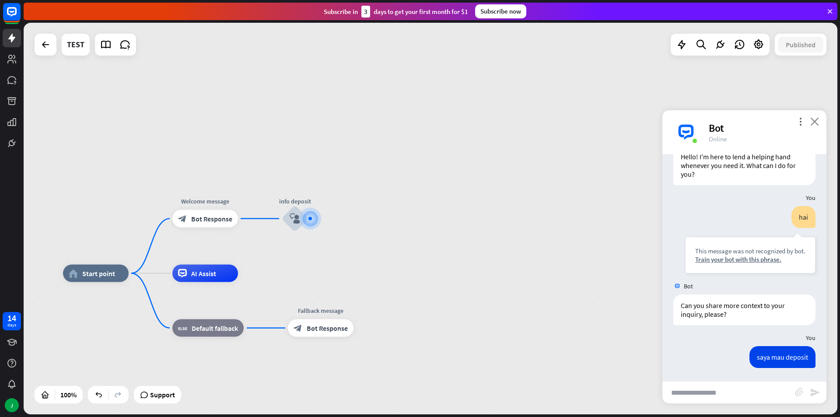
click at [816, 120] on icon "close" at bounding box center [814, 121] width 9 height 8
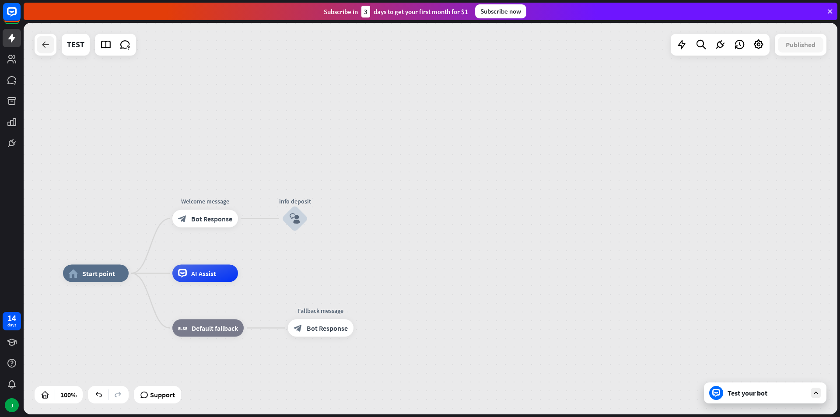
click at [46, 42] on icon at bounding box center [45, 44] width 11 height 11
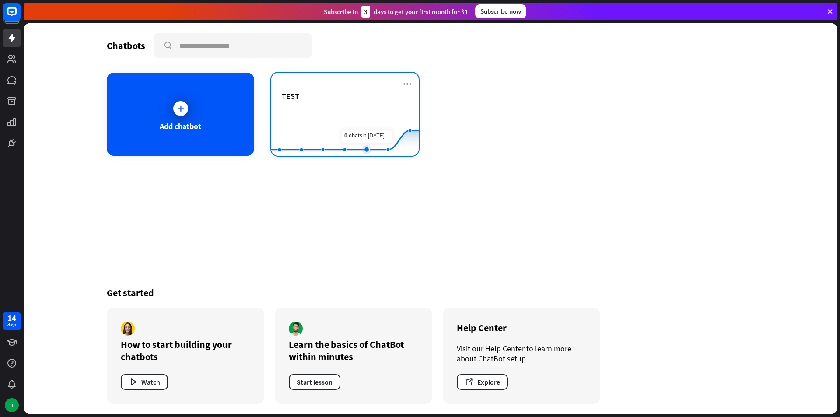
click at [377, 113] on rect at bounding box center [344, 134] width 147 height 55
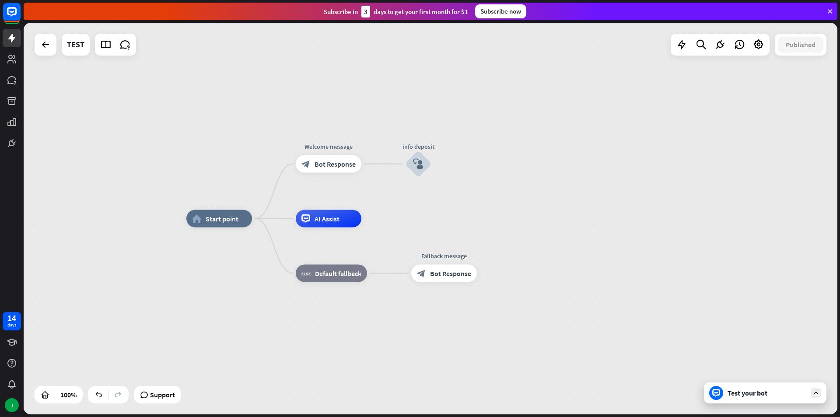
click at [739, 389] on div "Test your bot" at bounding box center [767, 393] width 79 height 9
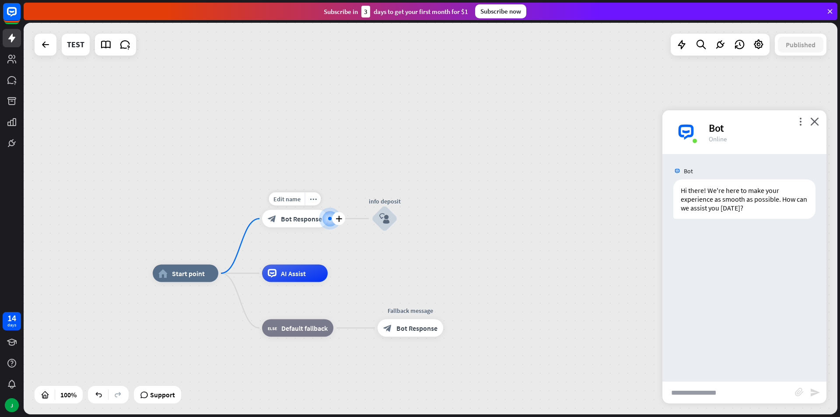
click at [292, 219] on span "Bot Response" at bounding box center [301, 218] width 41 height 9
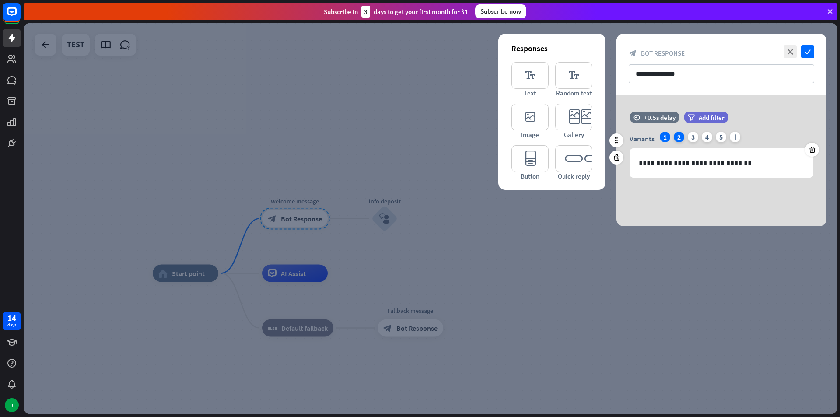
click at [678, 136] on div "2" at bounding box center [679, 137] width 11 height 11
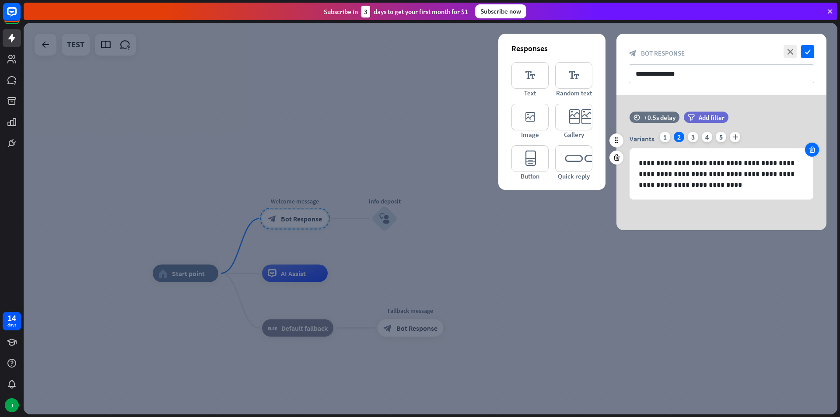
click at [809, 149] on icon at bounding box center [812, 150] width 8 height 8
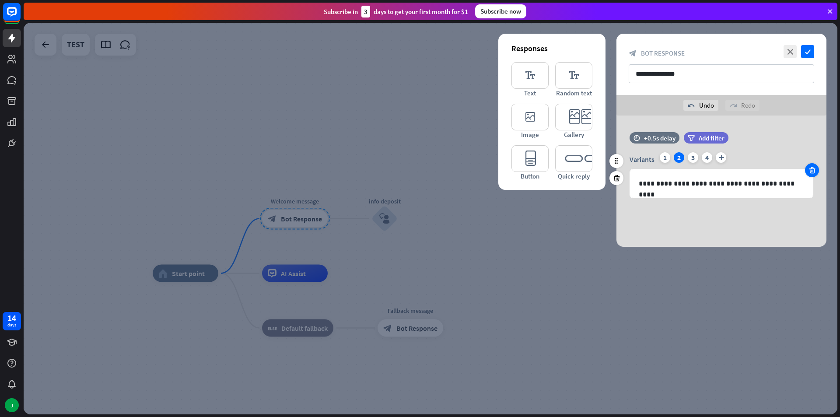
click at [817, 172] on div at bounding box center [812, 170] width 14 height 14
click at [807, 49] on icon "check" at bounding box center [807, 51] width 13 height 13
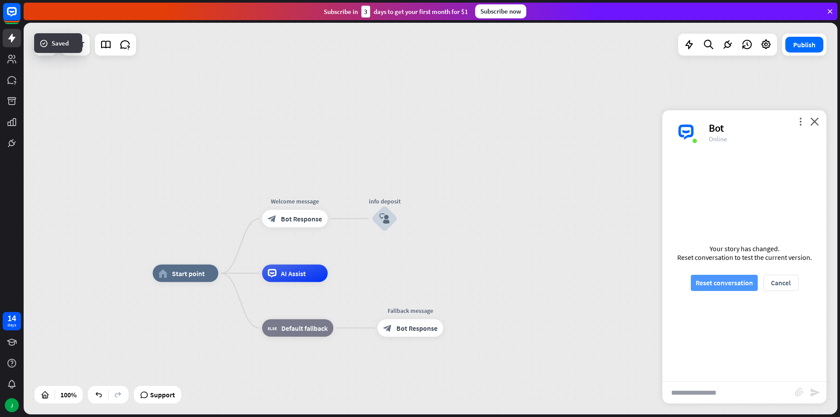
click at [729, 284] on button "Reset conversation" at bounding box center [724, 283] width 67 height 16
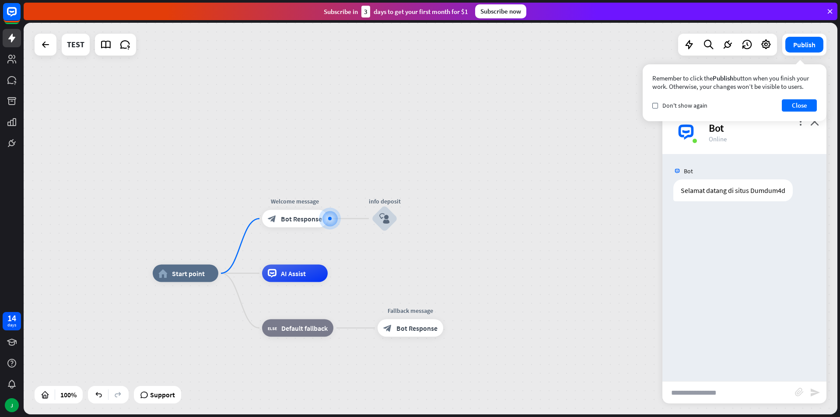
click at [707, 391] on input "text" at bounding box center [728, 393] width 133 height 22
type input "**********"
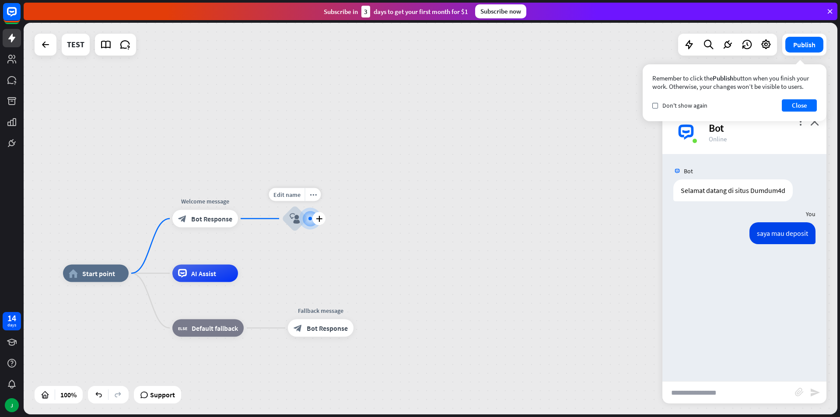
click at [298, 217] on icon "block_user_input" at bounding box center [295, 219] width 11 height 11
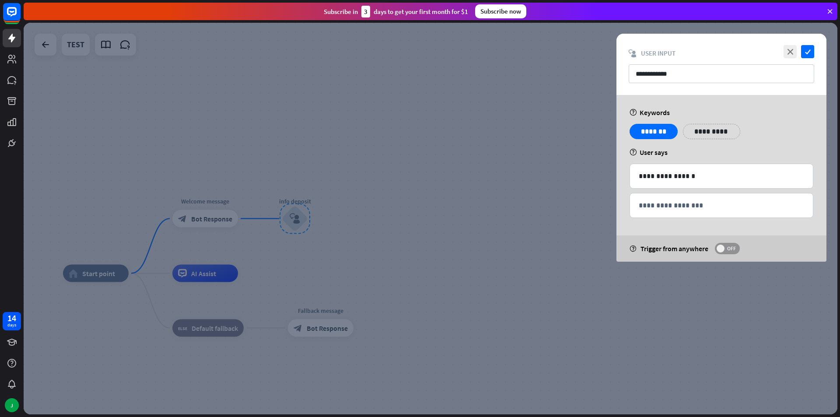
click at [721, 245] on span at bounding box center [721, 249] width 8 height 8
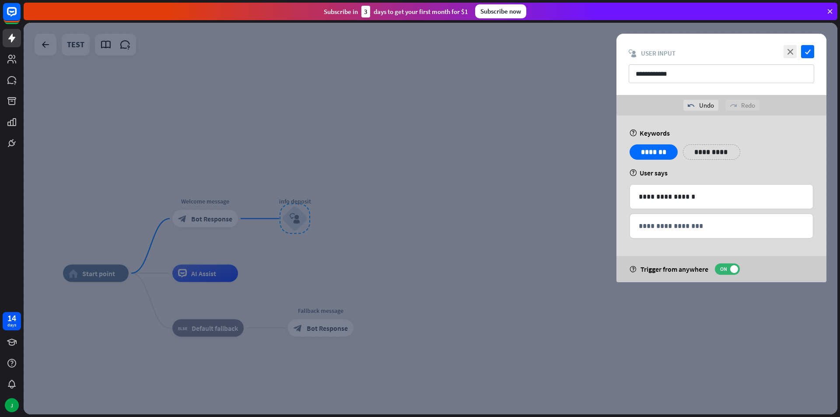
click at [633, 266] on icon "help" at bounding box center [633, 269] width 7 height 7
click at [632, 267] on icon "help" at bounding box center [633, 269] width 7 height 7
click at [632, 271] on icon "help" at bounding box center [633, 269] width 7 height 7
click at [637, 266] on div "help Trigger from anywhere ON" at bounding box center [722, 269] width 210 height 26
click at [800, 49] on div "close check" at bounding box center [798, 51] width 33 height 13
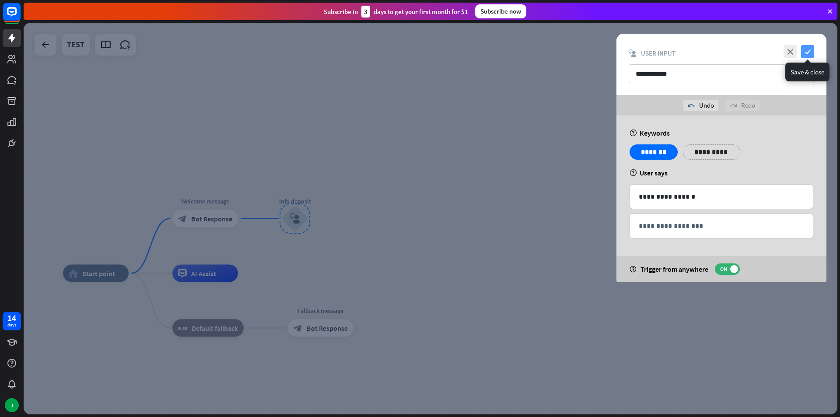
click at [803, 49] on icon "check" at bounding box center [807, 51] width 13 height 13
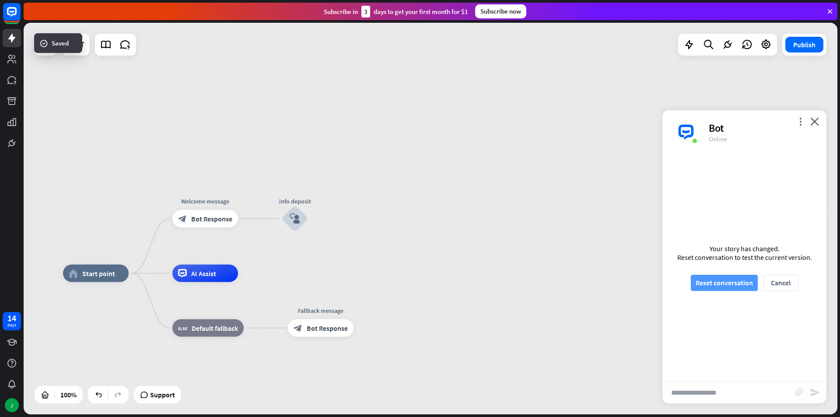
click at [722, 287] on button "Reset conversation" at bounding box center [724, 283] width 67 height 16
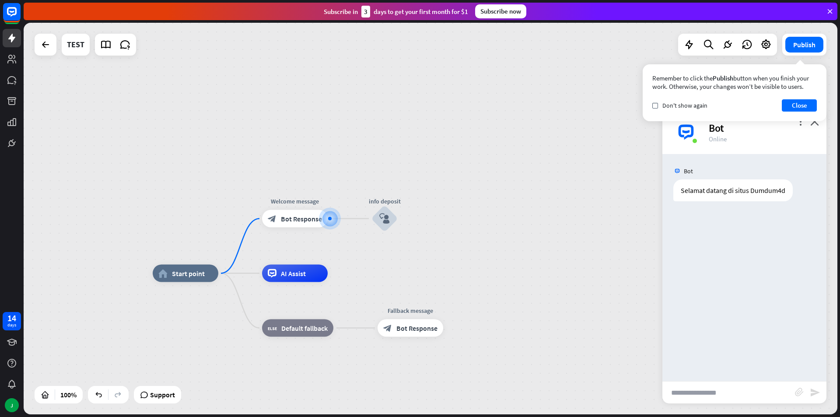
click at [733, 393] on input "text" at bounding box center [728, 393] width 133 height 22
type input "***"
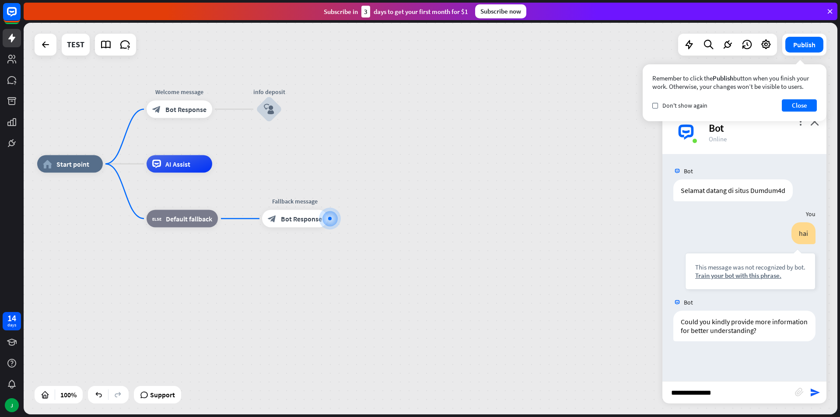
type input "**********"
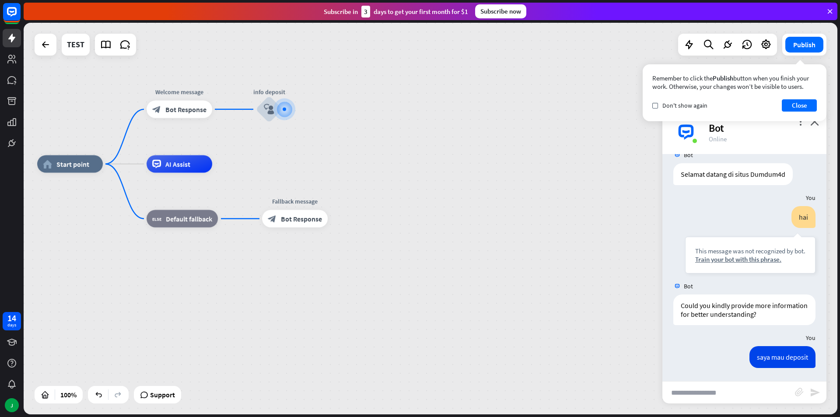
scroll to position [16, 0]
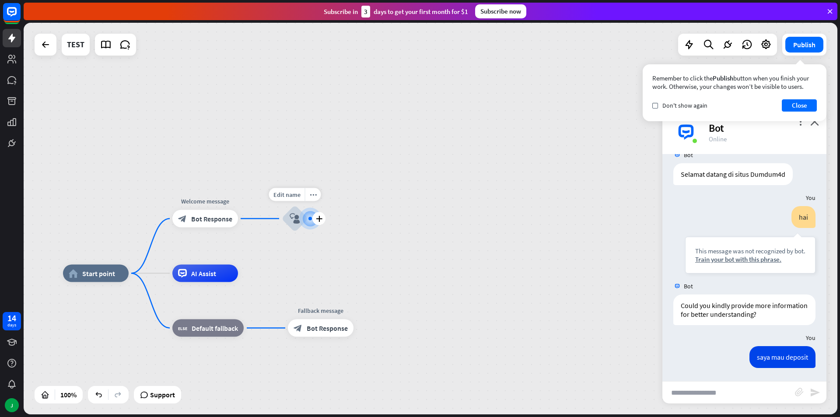
click at [302, 220] on div at bounding box center [310, 219] width 22 height 22
click at [298, 219] on icon "block_user_input" at bounding box center [295, 219] width 11 height 11
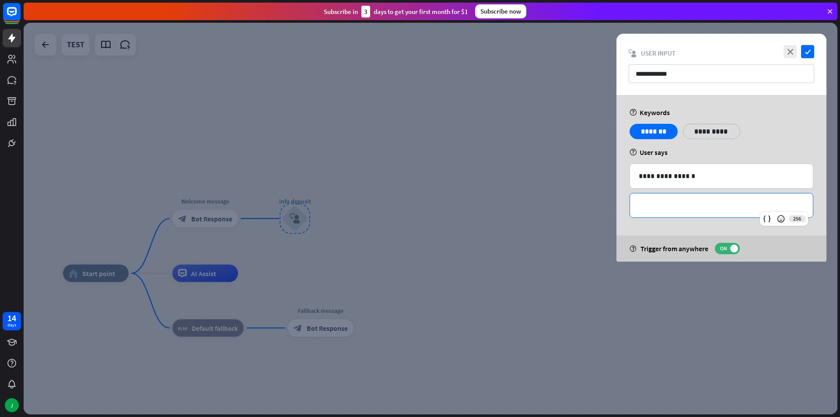
click at [672, 206] on p "**********" at bounding box center [721, 205] width 165 height 11
click at [784, 150] on div "help User says" at bounding box center [722, 152] width 184 height 9
click at [806, 49] on icon "check" at bounding box center [807, 51] width 13 height 13
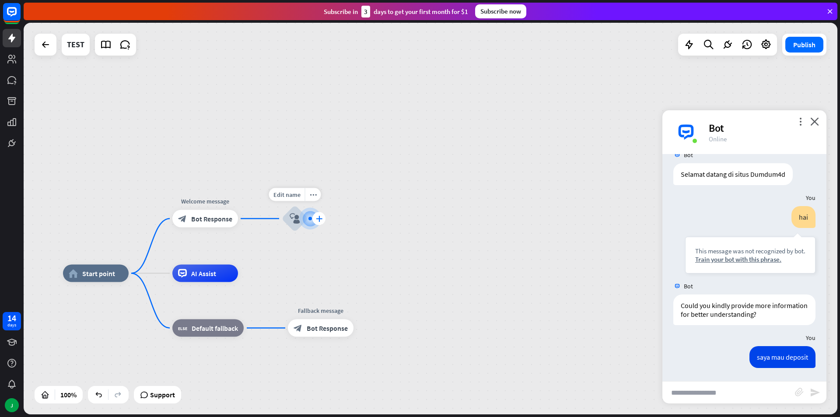
click at [315, 217] on div "plus" at bounding box center [318, 218] width 13 height 13
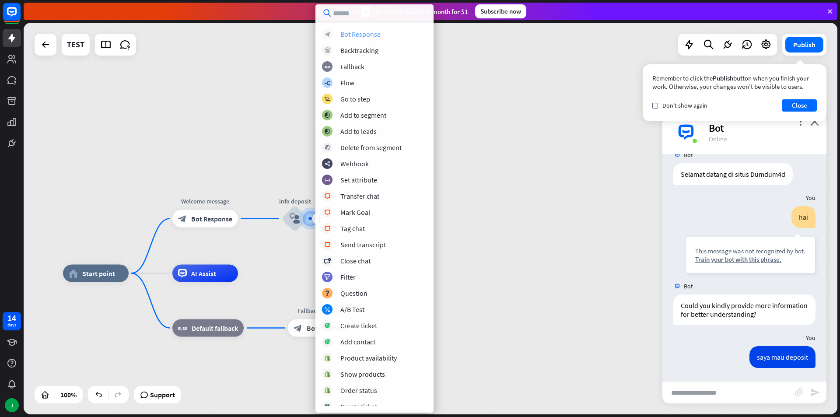
click at [358, 32] on div "Bot Response" at bounding box center [360, 34] width 40 height 9
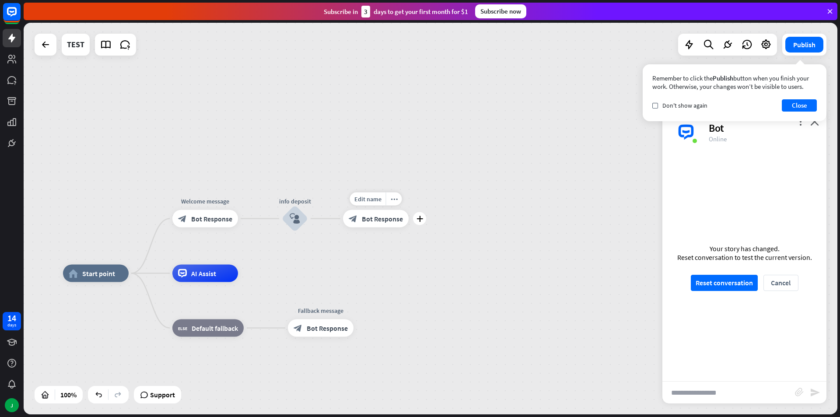
click at [370, 227] on div "Edit name more_horiz plus block_bot_response Bot Response" at bounding box center [376, 219] width 66 height 18
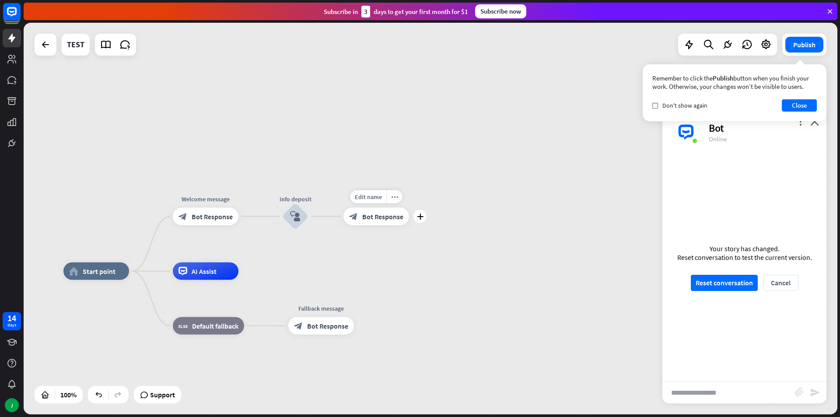
click at [382, 215] on span "Bot Response" at bounding box center [382, 216] width 41 height 9
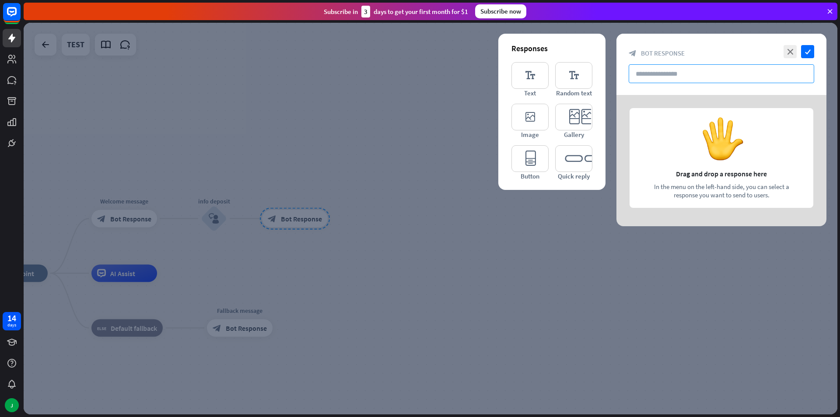
click at [687, 72] on input "text" at bounding box center [722, 73] width 186 height 19
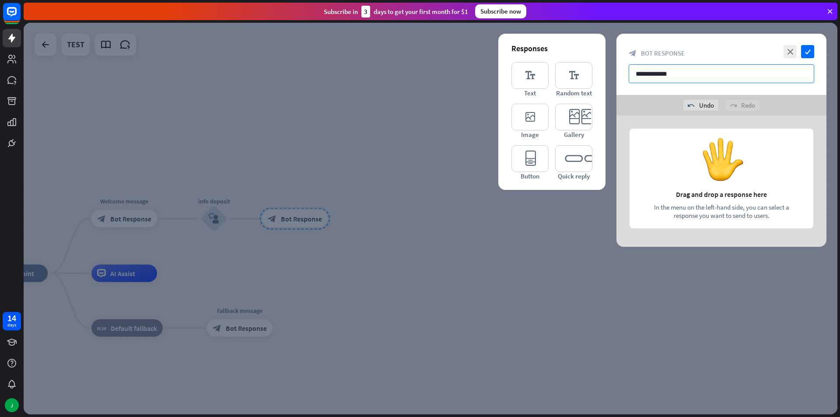
type input "**********"
click at [644, 124] on div at bounding box center [722, 181] width 210 height 131
click at [719, 188] on div at bounding box center [722, 181] width 210 height 131
drag, startPoint x: 685, startPoint y: 209, endPoint x: 761, endPoint y: 188, distance: 78.4
click at [761, 188] on div at bounding box center [722, 181] width 210 height 131
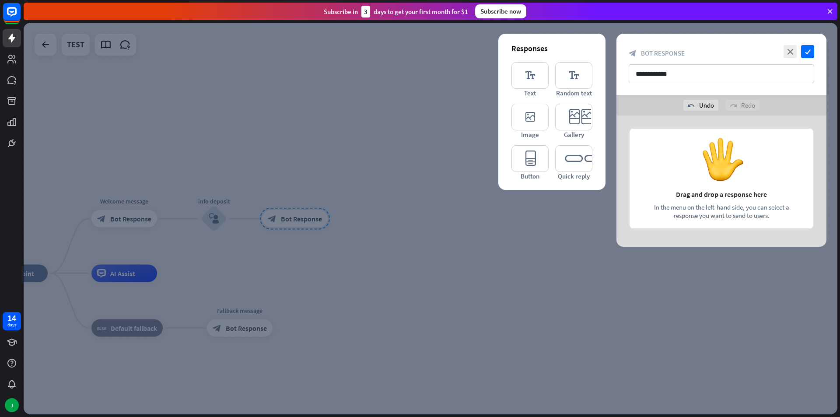
drag, startPoint x: 725, startPoint y: 164, endPoint x: 787, endPoint y: 154, distance: 63.0
click at [787, 154] on div at bounding box center [722, 181] width 210 height 131
click at [528, 69] on icon "editor_text" at bounding box center [530, 75] width 37 height 27
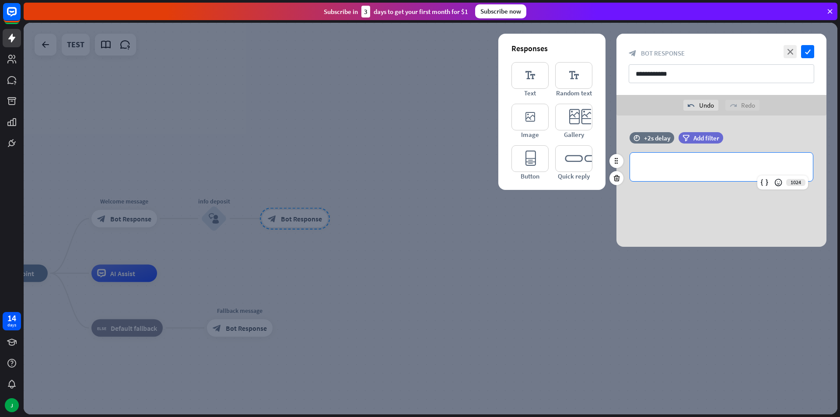
click at [699, 168] on p "**********" at bounding box center [721, 166] width 165 height 11
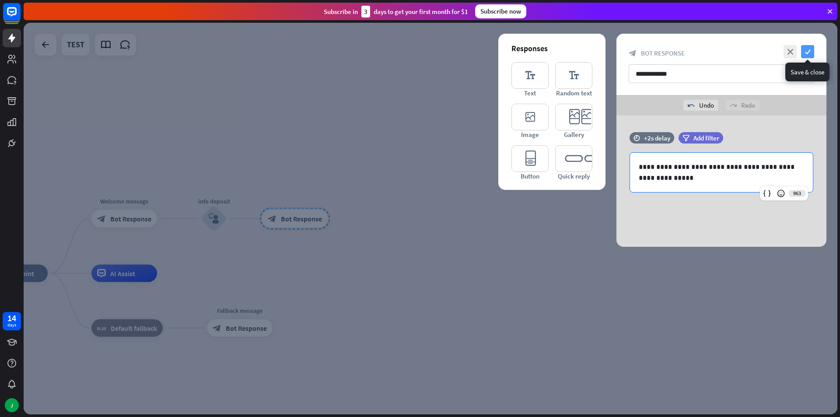
click at [802, 47] on icon "check" at bounding box center [807, 51] width 13 height 13
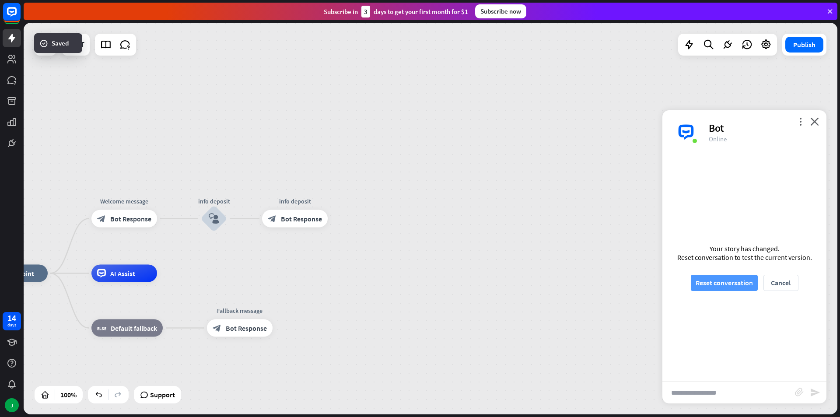
click at [717, 282] on button "Reset conversation" at bounding box center [724, 283] width 67 height 16
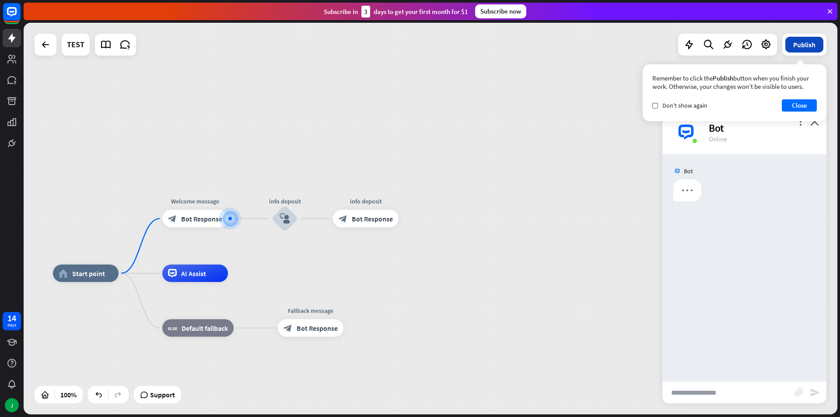
click at [796, 44] on button "Publish" at bounding box center [804, 45] width 38 height 16
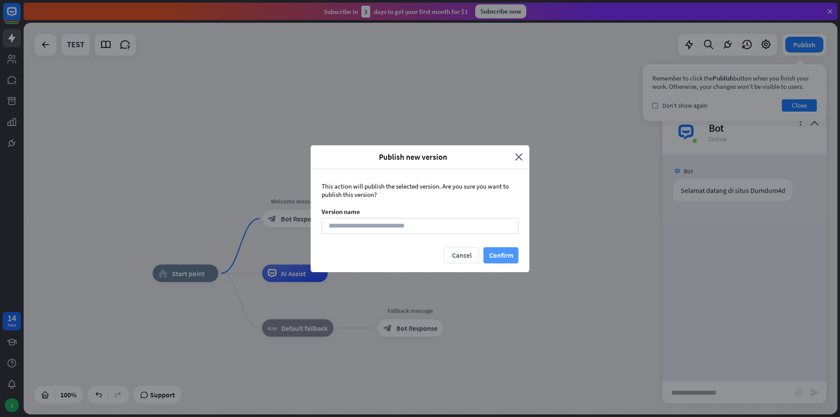
click at [498, 249] on button "Confirm" at bounding box center [501, 255] width 35 height 16
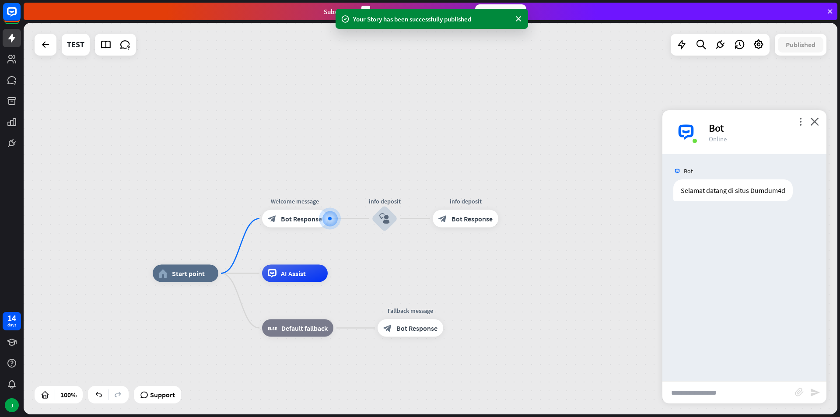
click at [691, 387] on input "text" at bounding box center [728, 393] width 133 height 22
type input "**********"
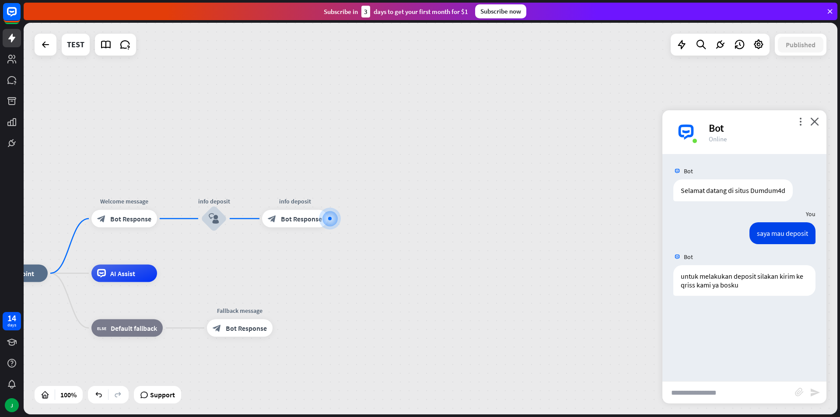
click at [449, 220] on div "home_2 Start point Welcome message block_bot_response Bot Response info deposit…" at bounding box center [431, 219] width 814 height 392
click at [334, 219] on div "plus" at bounding box center [338, 218] width 13 height 13
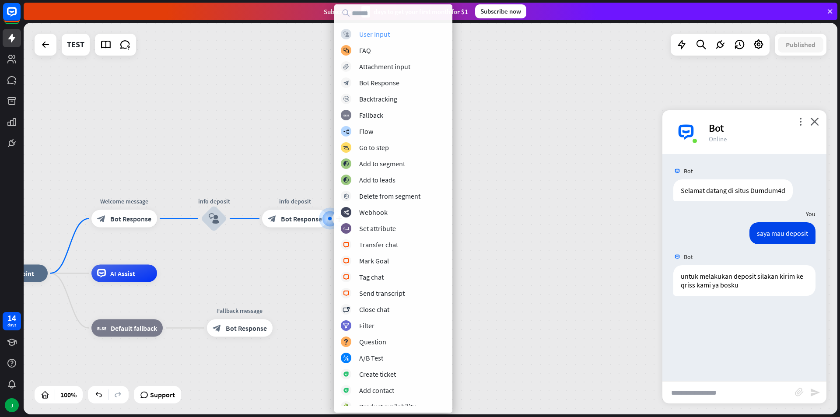
click at [364, 39] on div "block_user_input User Input" at bounding box center [393, 34] width 105 height 11
